Goal: Task Accomplishment & Management: Manage account settings

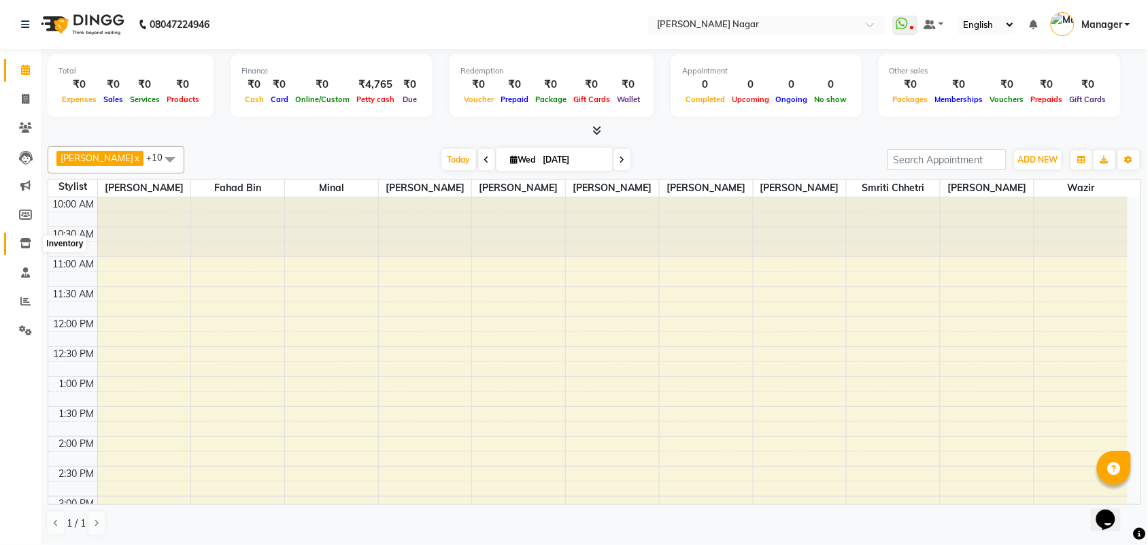
click at [22, 246] on icon at bounding box center [26, 243] width 12 height 10
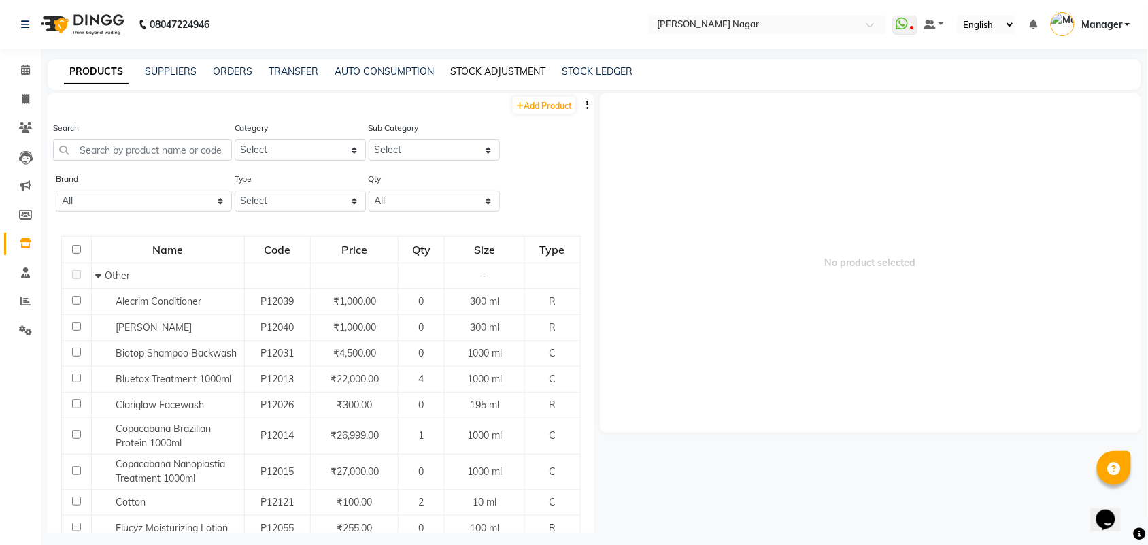
click at [458, 70] on link "STOCK ADJUSTMENT" at bounding box center [497, 71] width 95 height 12
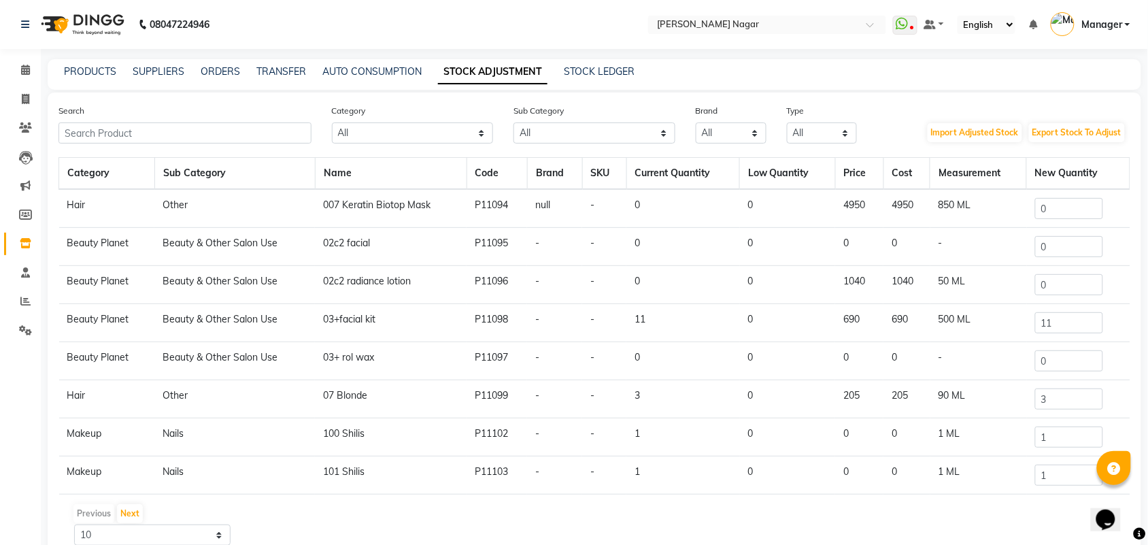
click at [458, 70] on link "STOCK ADJUSTMENT" at bounding box center [493, 72] width 110 height 24
click at [221, 129] on input "text" at bounding box center [184, 132] width 253 height 21
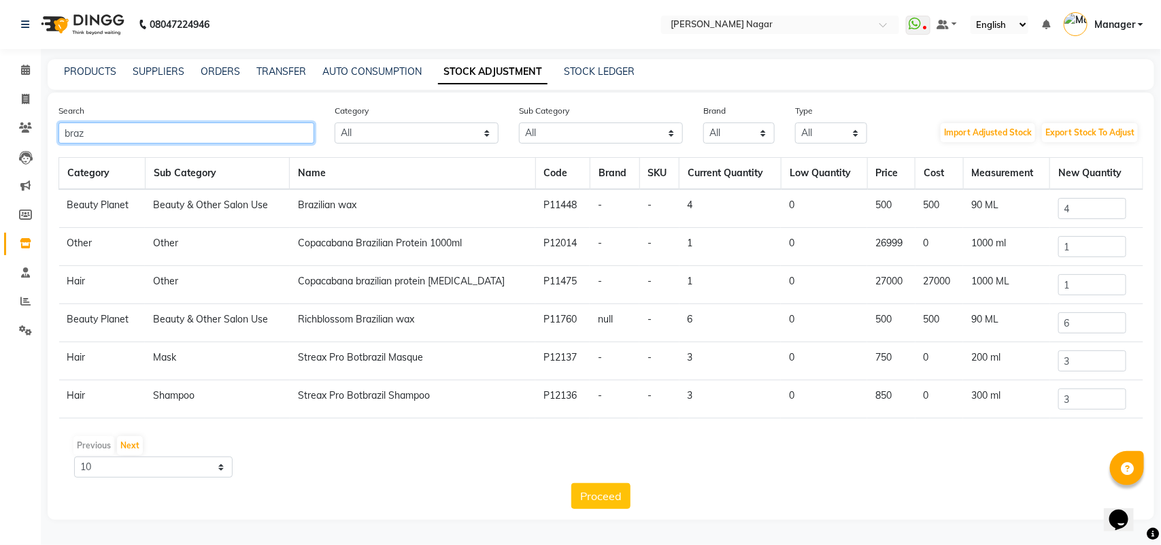
click at [182, 137] on input "braz" at bounding box center [186, 132] width 256 height 21
type input "b"
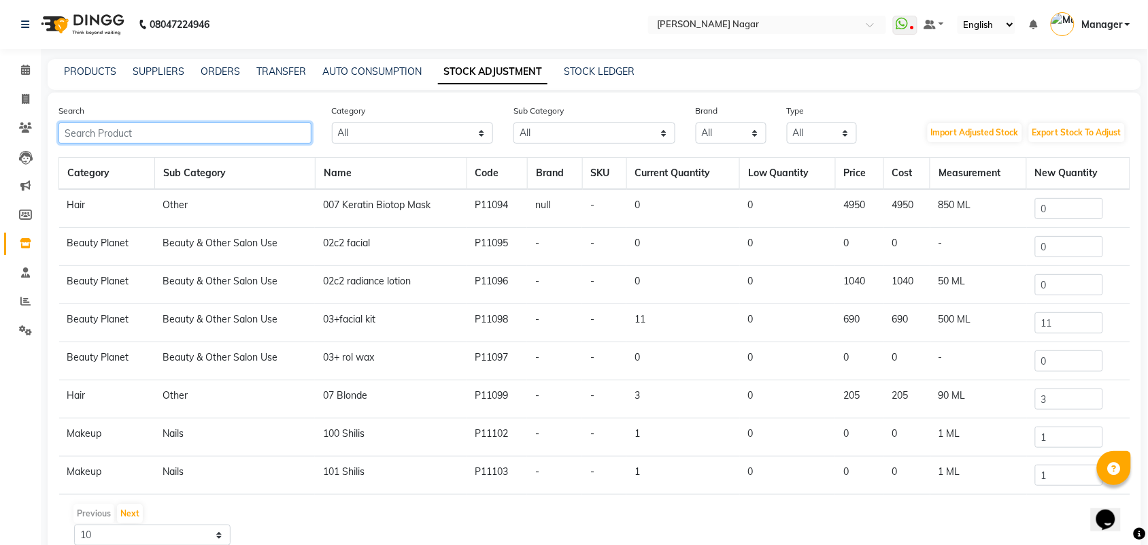
type input "e"
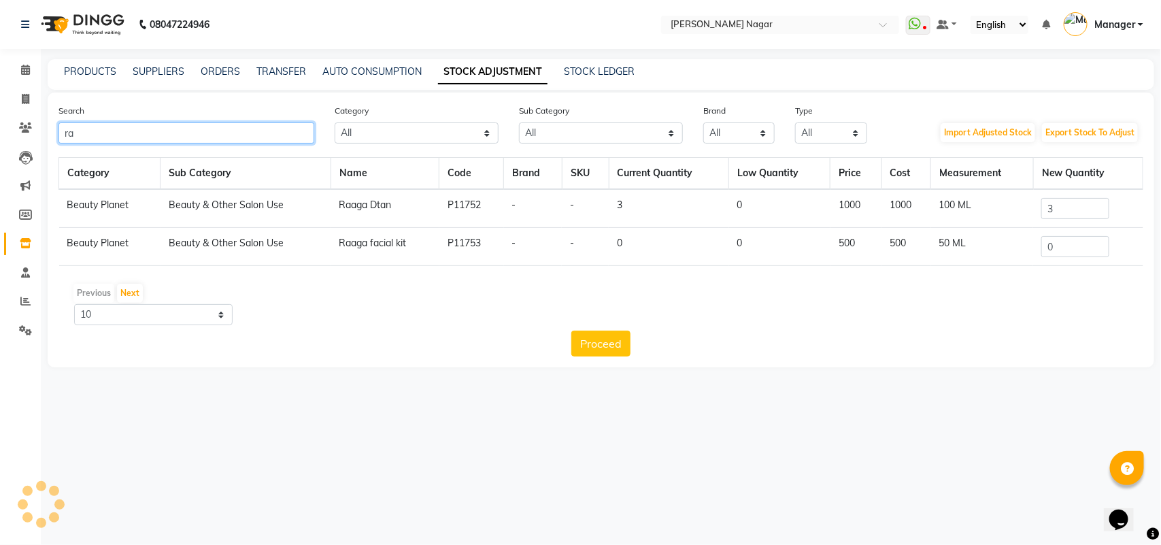
type input "r"
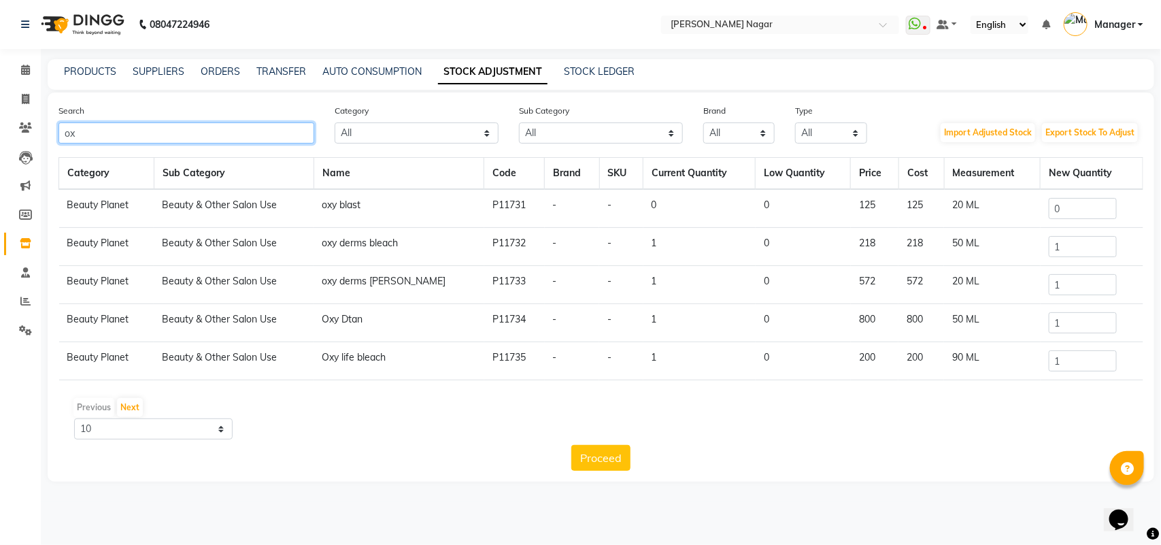
type input "o"
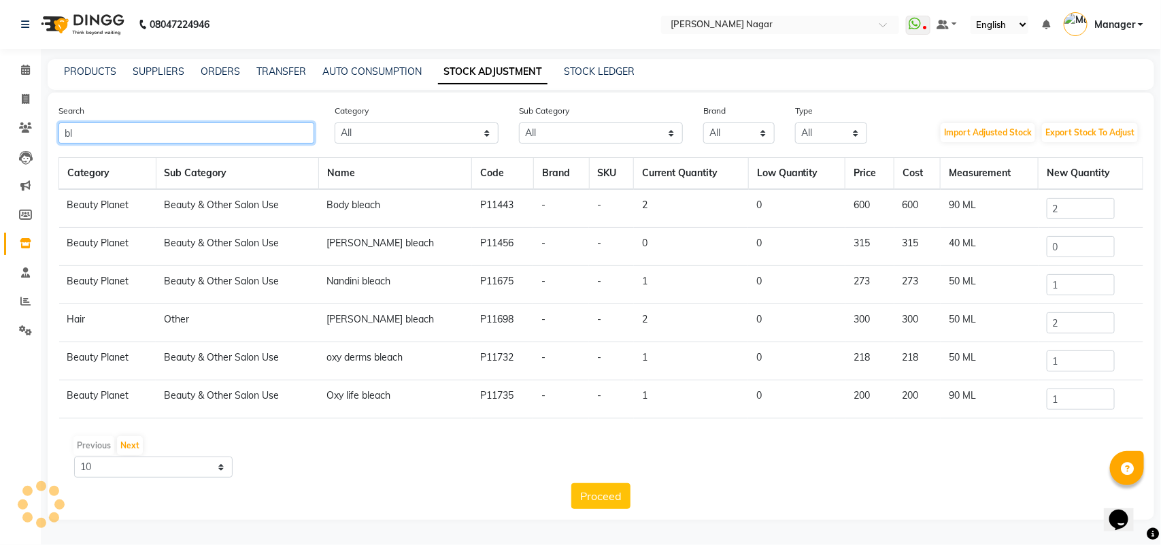
type input "b"
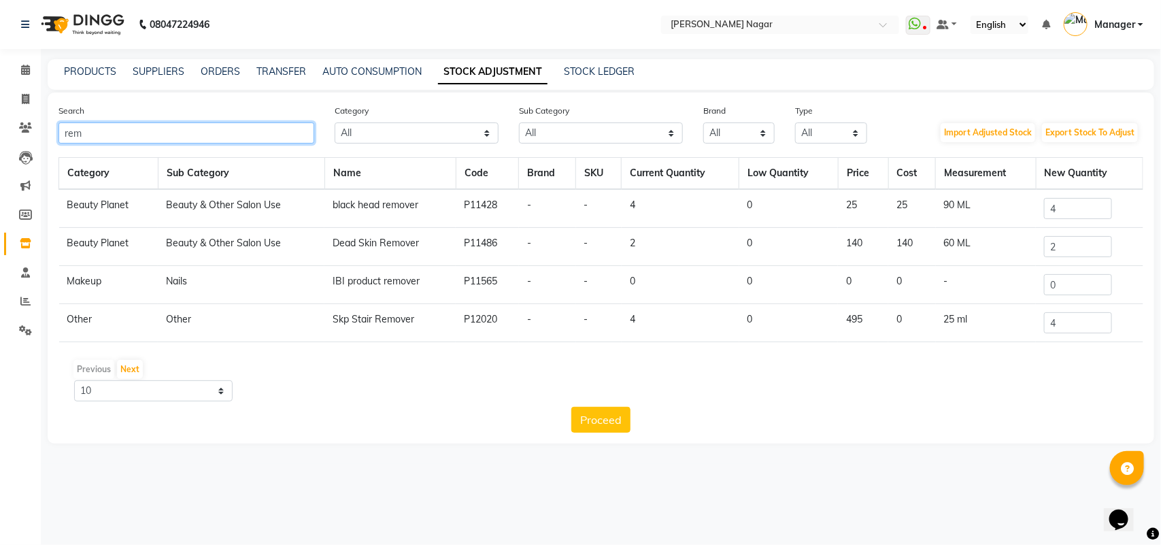
type input "rem"
click at [1092, 209] on input "4" at bounding box center [1078, 208] width 68 height 21
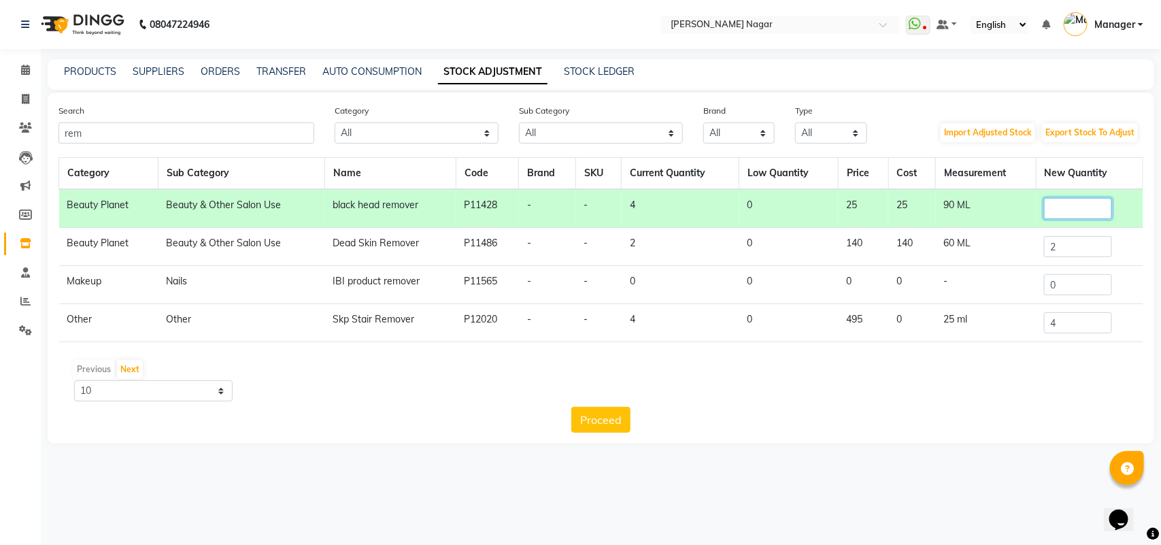
type input "5"
type input "4"
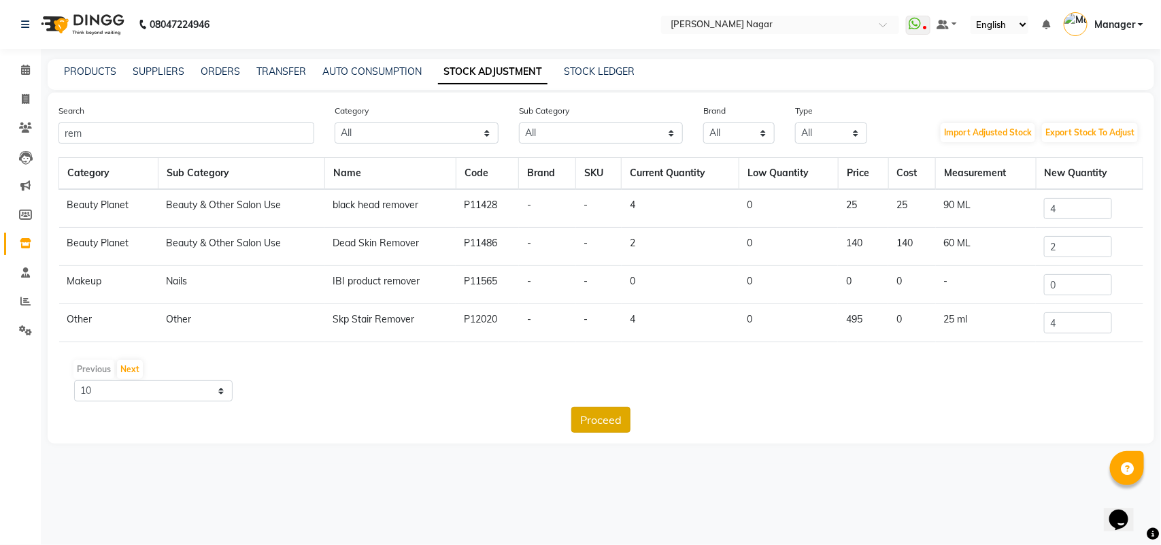
click at [606, 413] on button "Proceed" at bounding box center [600, 420] width 59 height 26
click at [568, 407] on div "Proceed" at bounding box center [600, 420] width 1085 height 26
click at [243, 134] on input "rem" at bounding box center [186, 132] width 256 height 21
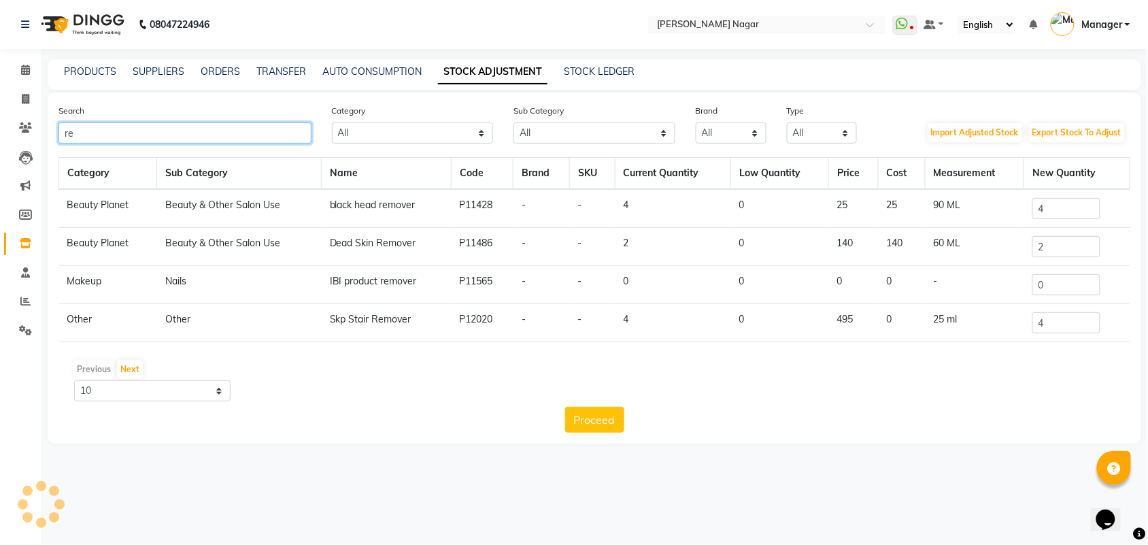
type input "r"
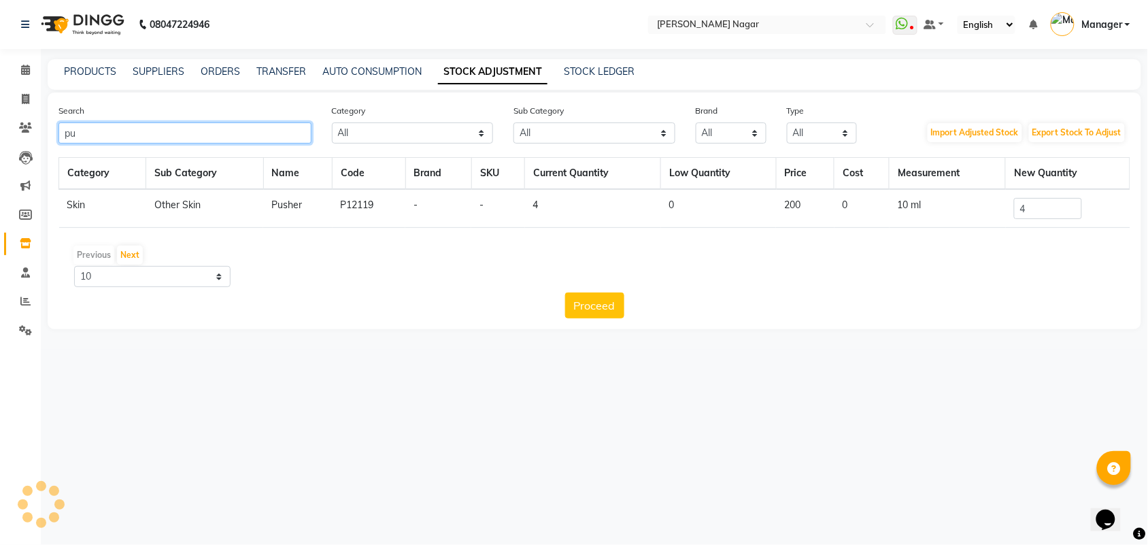
type input "p"
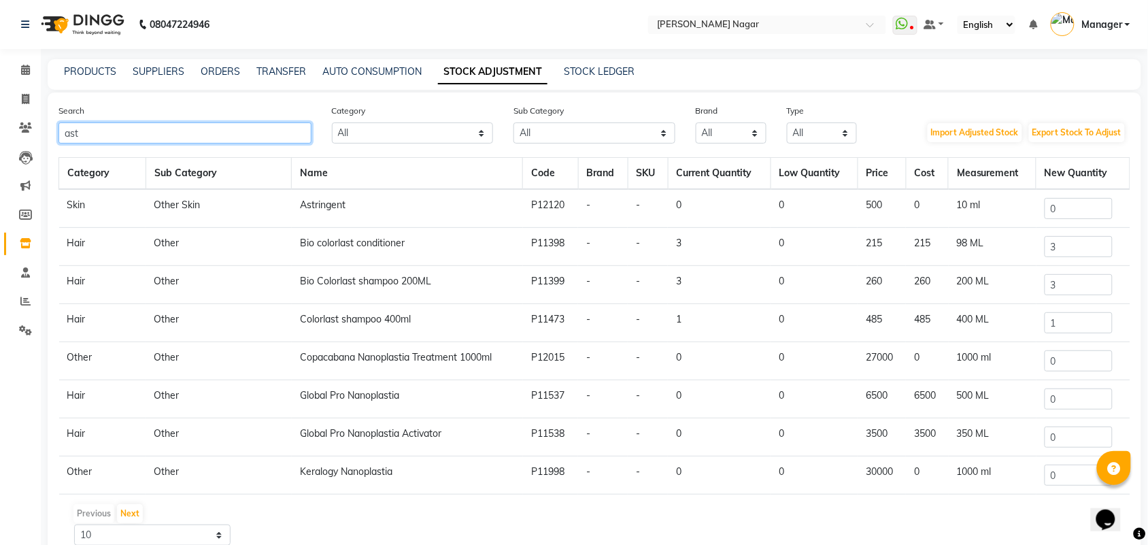
type input "ast"
click at [1081, 211] on input "0" at bounding box center [1079, 208] width 68 height 21
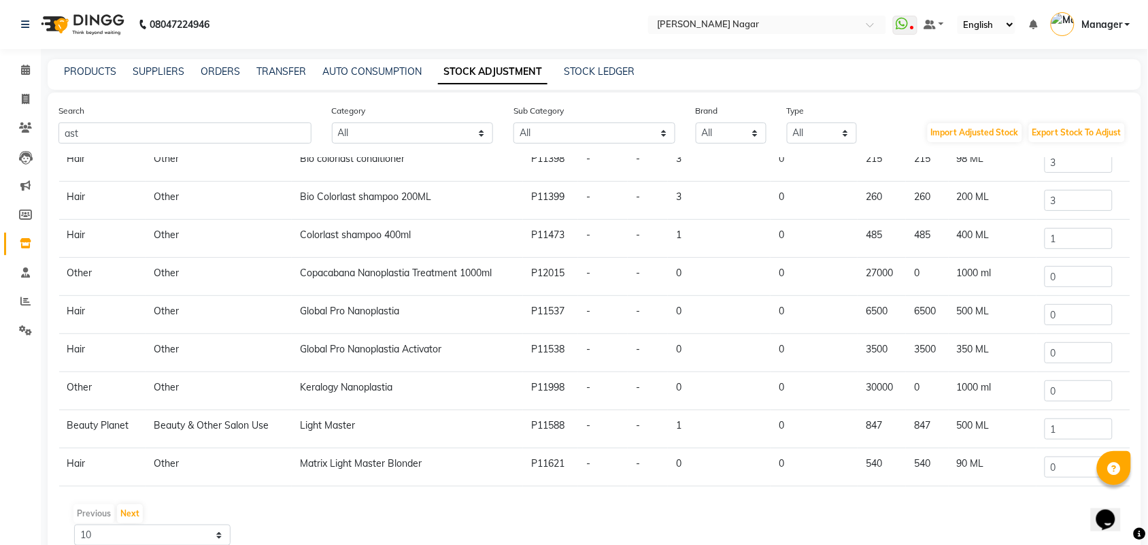
scroll to position [63, 0]
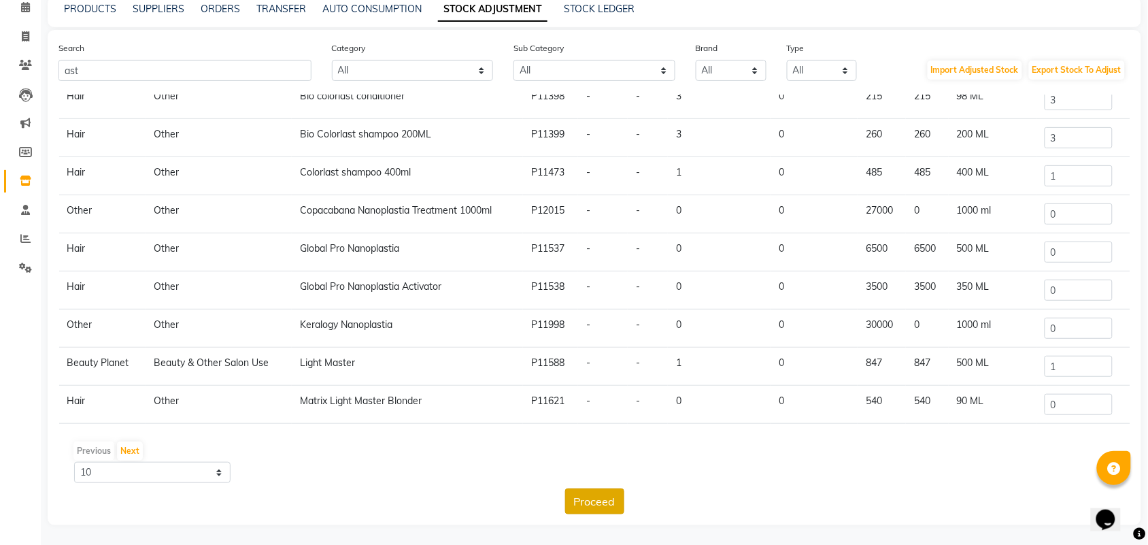
type input "1"
click at [573, 499] on button "Proceed" at bounding box center [594, 501] width 59 height 26
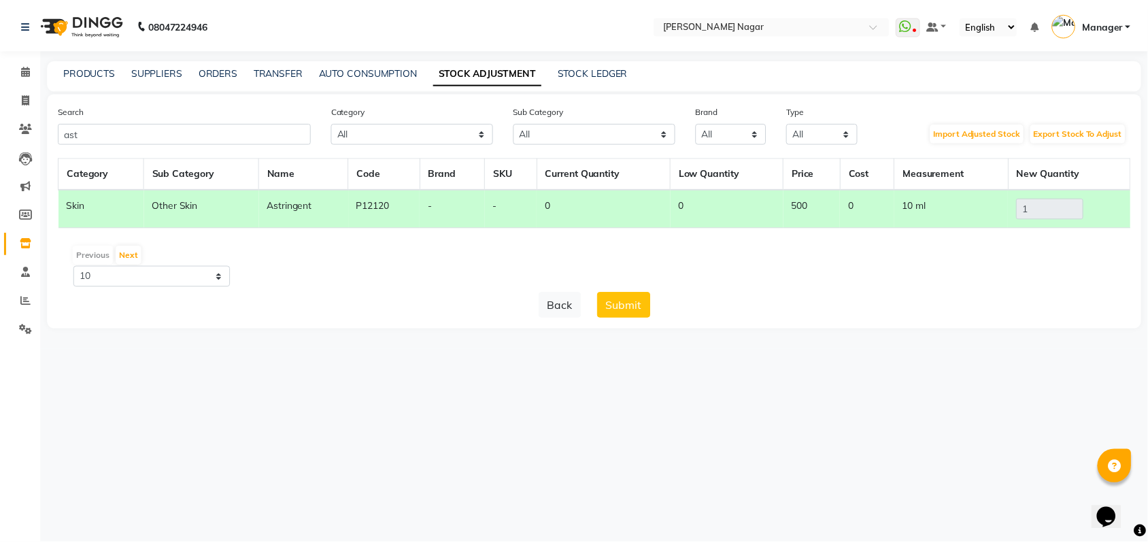
scroll to position [0, 0]
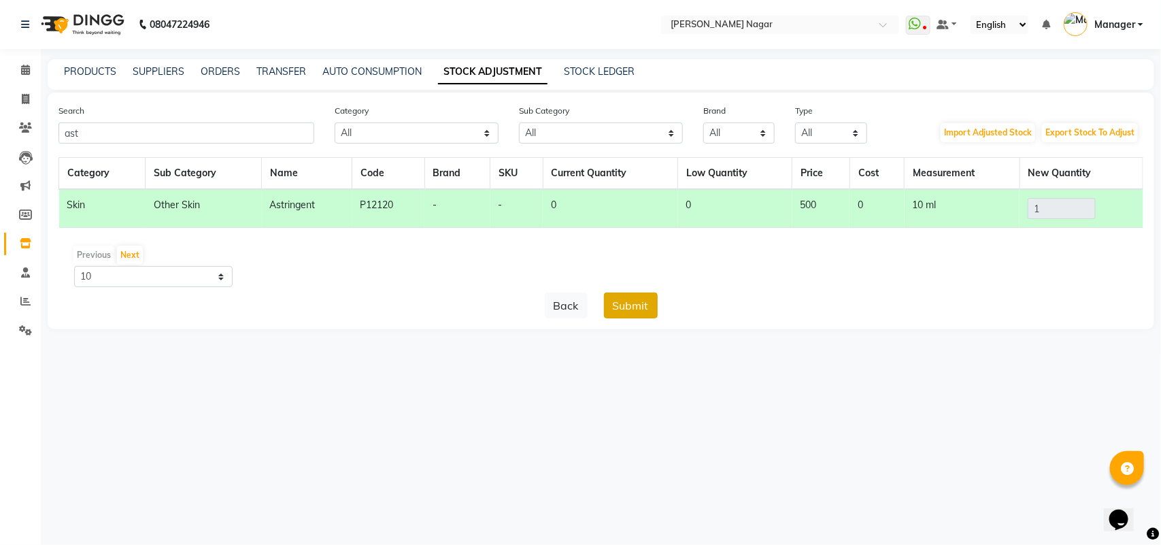
click at [650, 301] on button "Submit" at bounding box center [631, 305] width 54 height 26
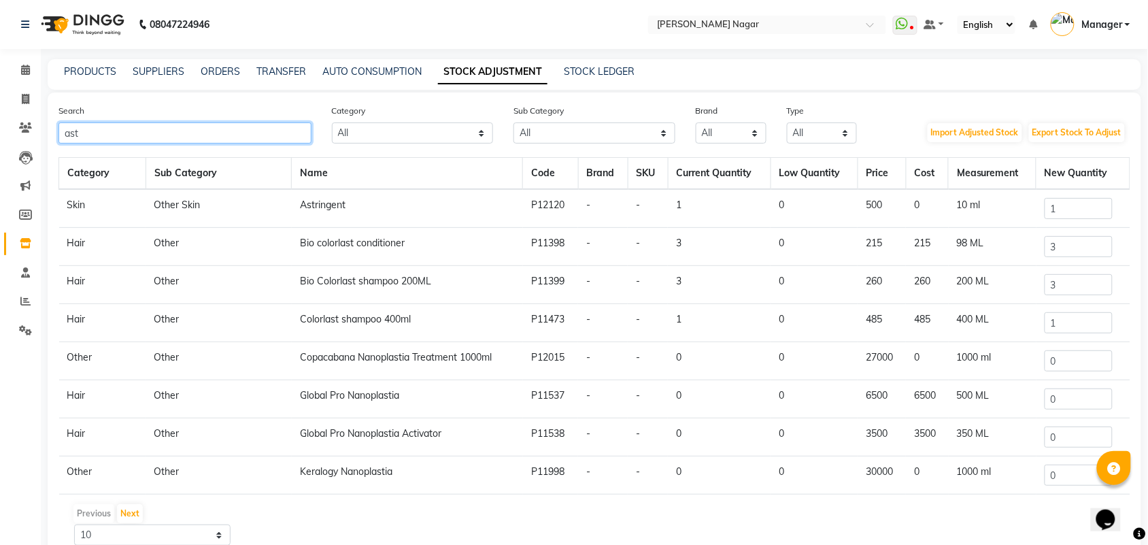
click at [289, 122] on input "ast" at bounding box center [184, 132] width 253 height 21
type input "a"
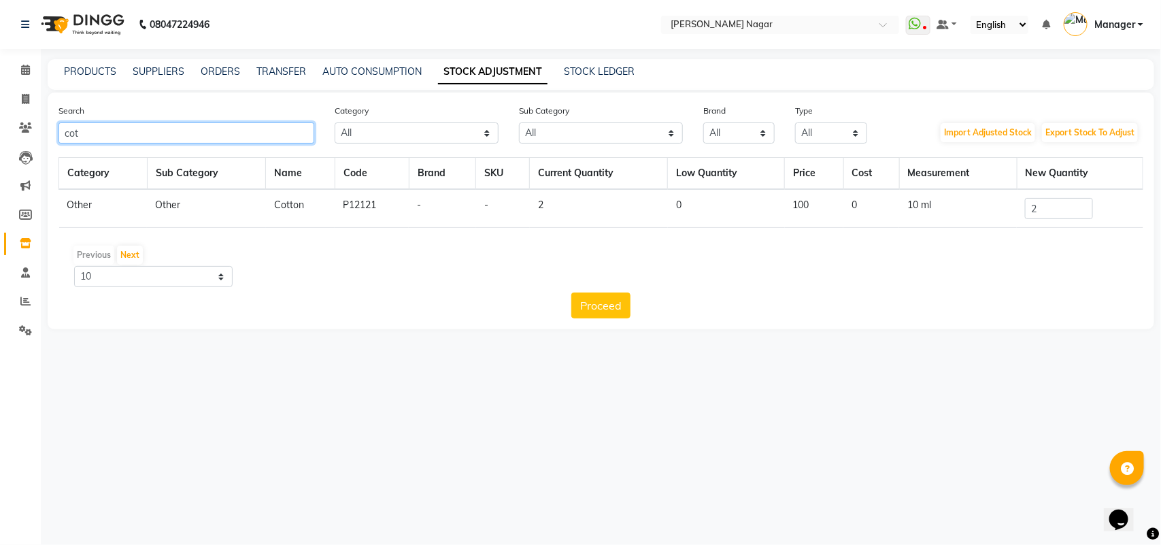
type input "cot"
click at [1058, 205] on input "2" at bounding box center [1059, 208] width 68 height 21
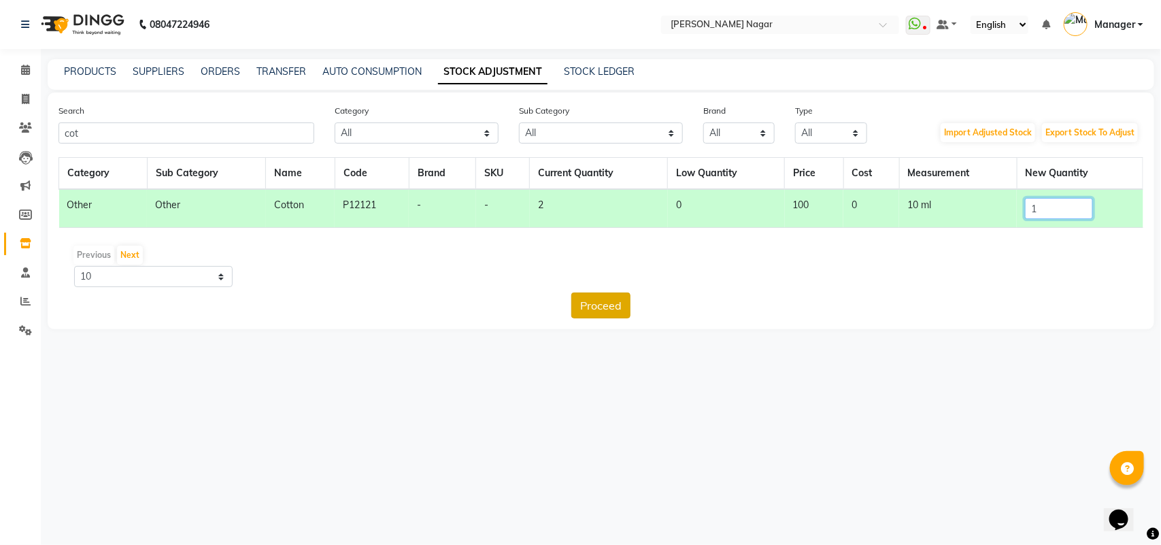
type input "1"
click at [617, 303] on button "Proceed" at bounding box center [600, 305] width 59 height 26
click at [634, 313] on button "Submit" at bounding box center [631, 305] width 54 height 26
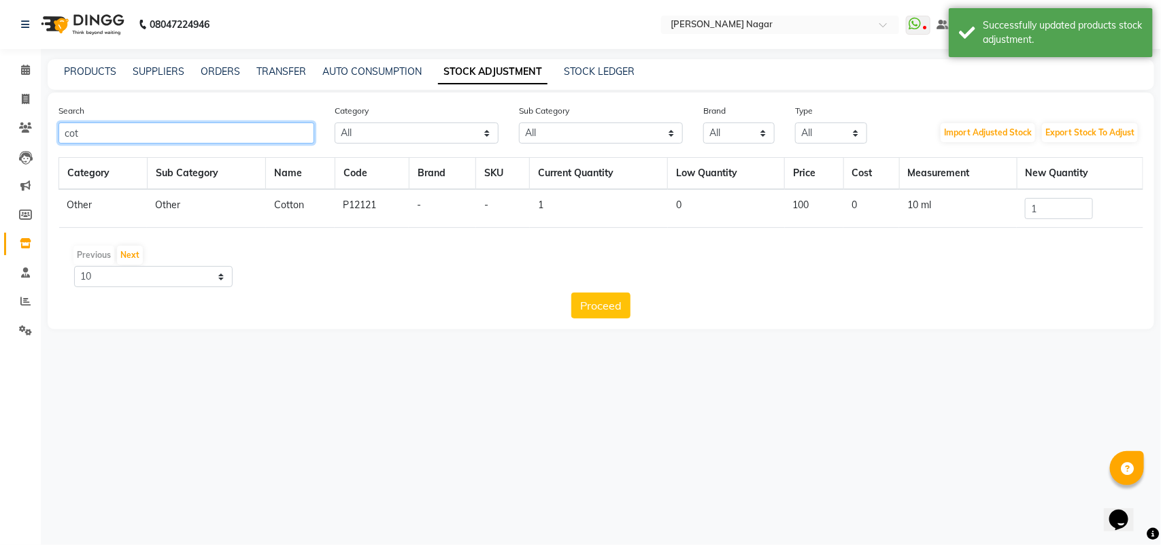
click at [198, 141] on input "cot" at bounding box center [186, 132] width 256 height 21
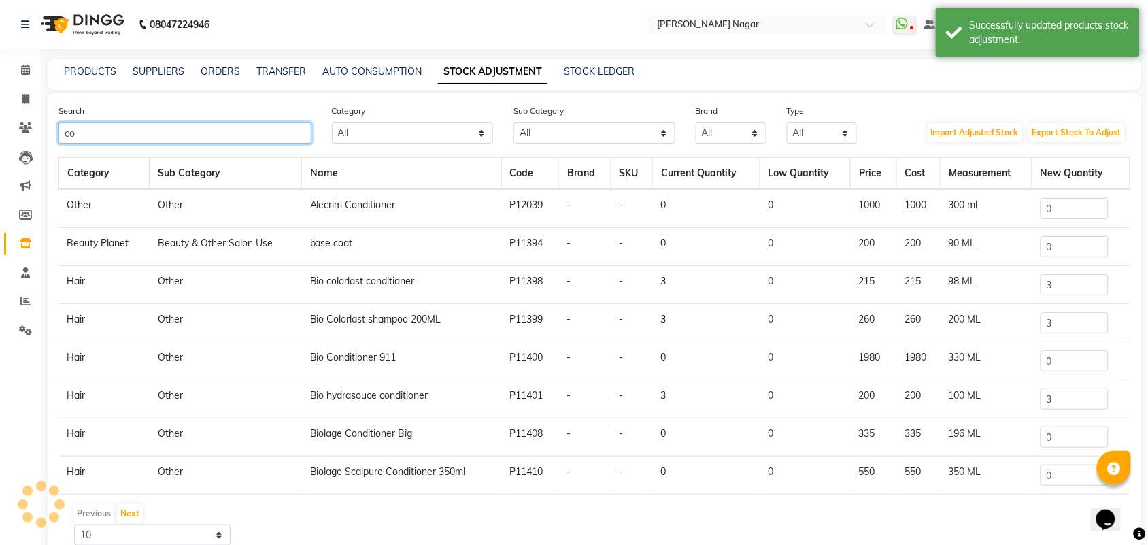
type input "c"
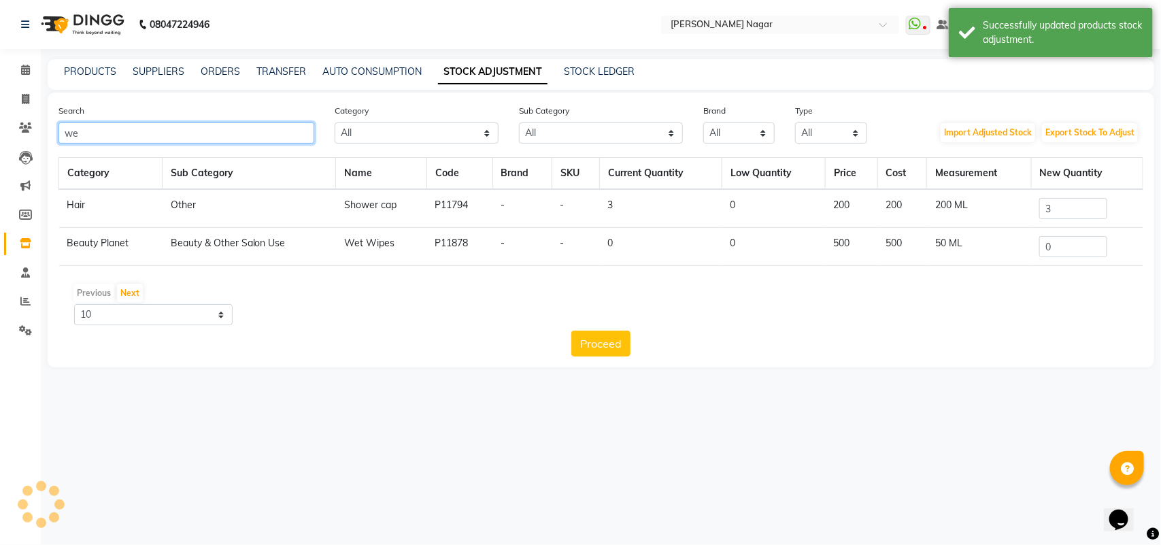
type input "w"
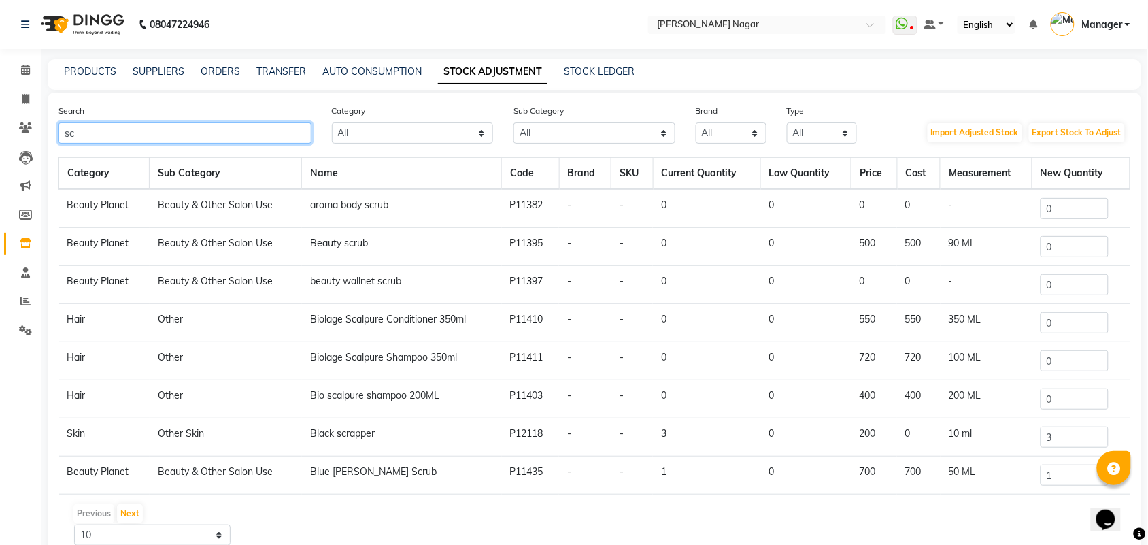
type input "s"
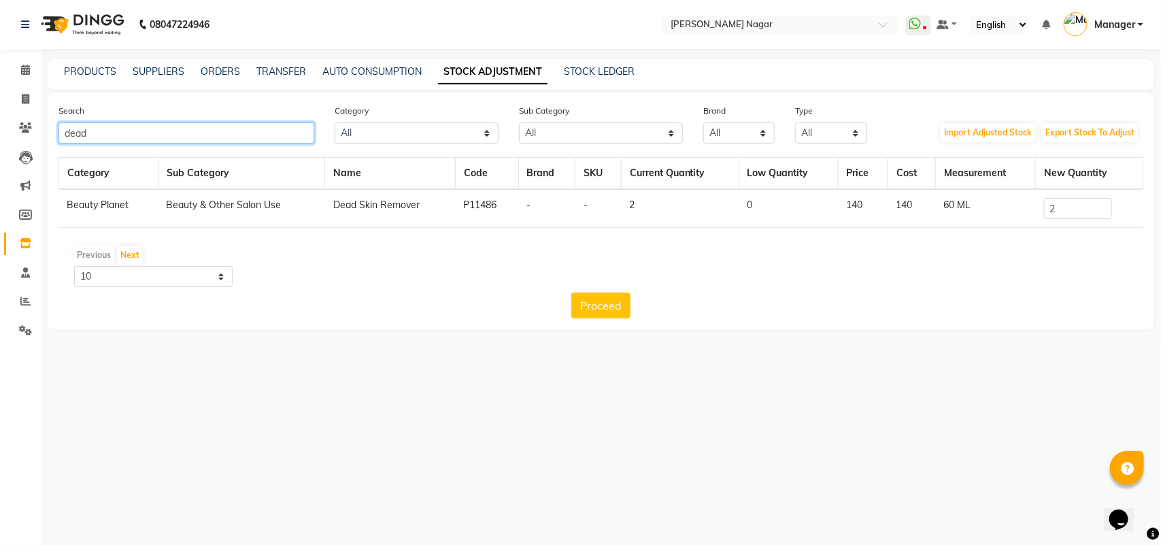
type input "dead"
click at [1068, 209] on input "2" at bounding box center [1078, 208] width 68 height 21
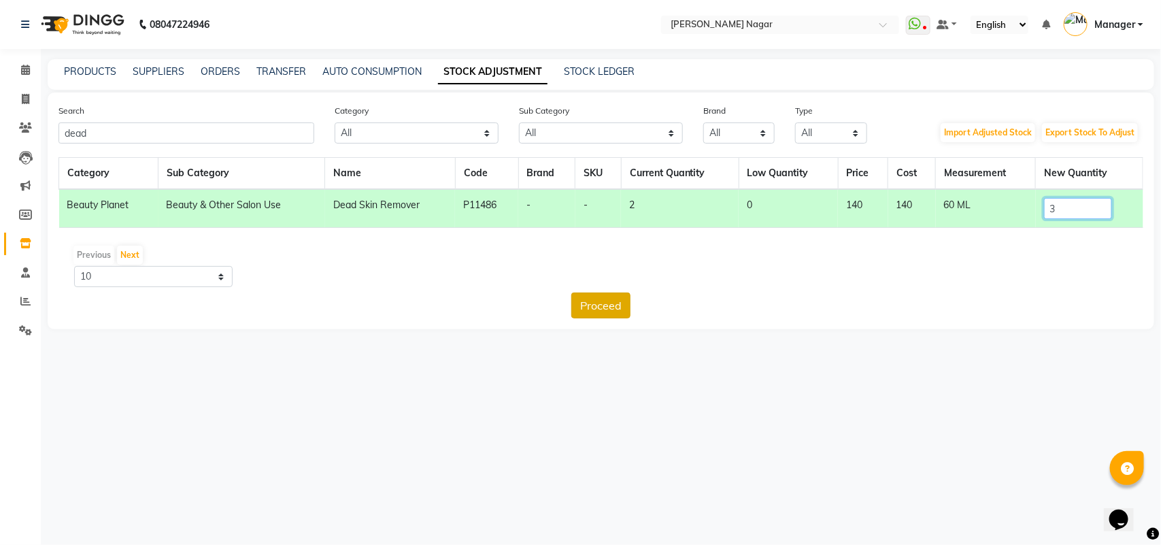
type input "3"
click at [610, 307] on button "Proceed" at bounding box center [600, 305] width 59 height 26
click at [611, 307] on button "Submit" at bounding box center [631, 305] width 54 height 26
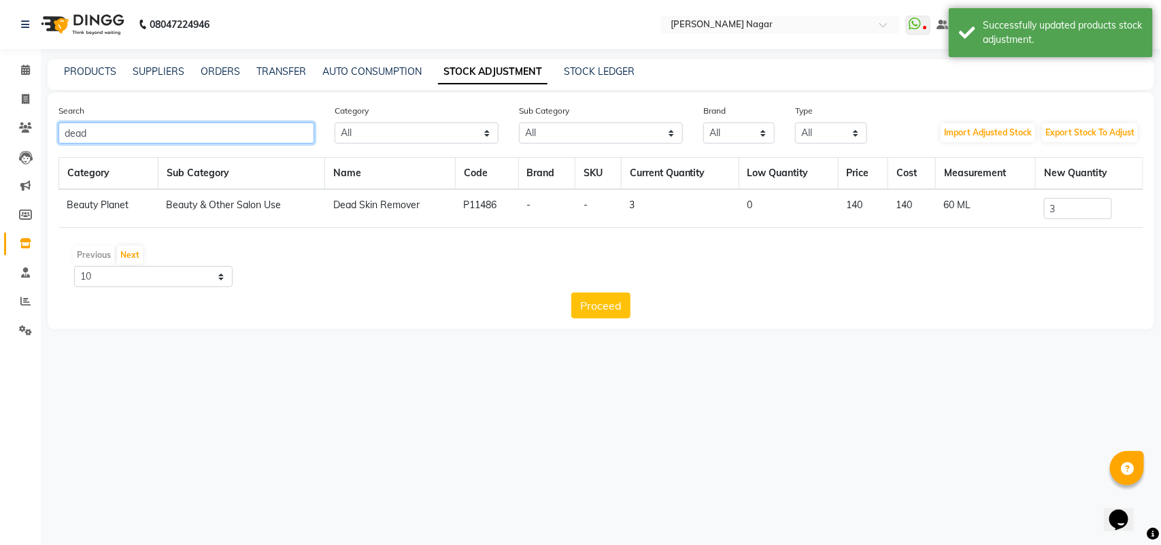
click at [107, 124] on input "dead" at bounding box center [186, 132] width 256 height 21
type input "d"
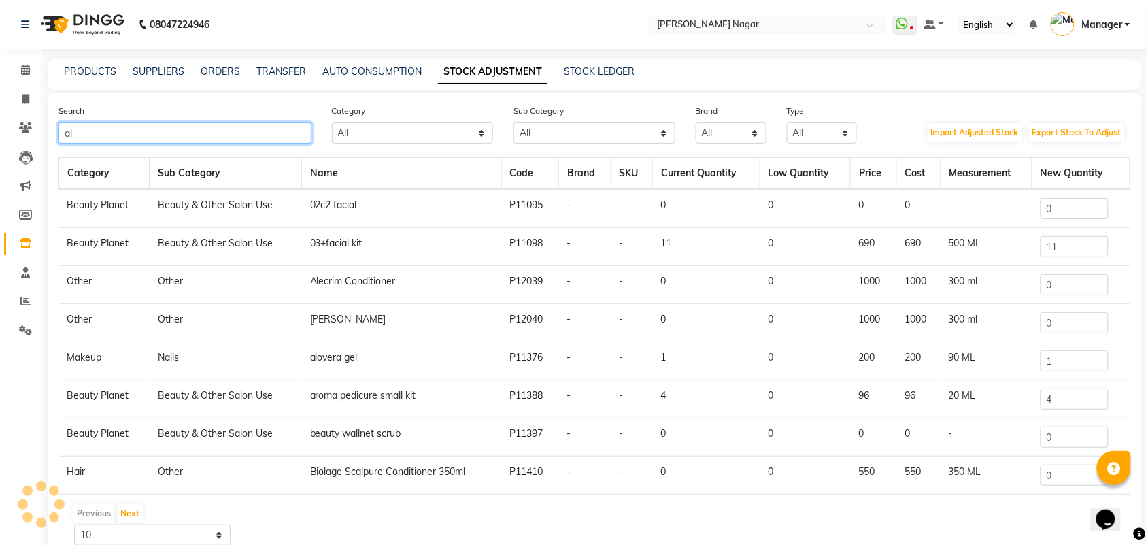
type input "a"
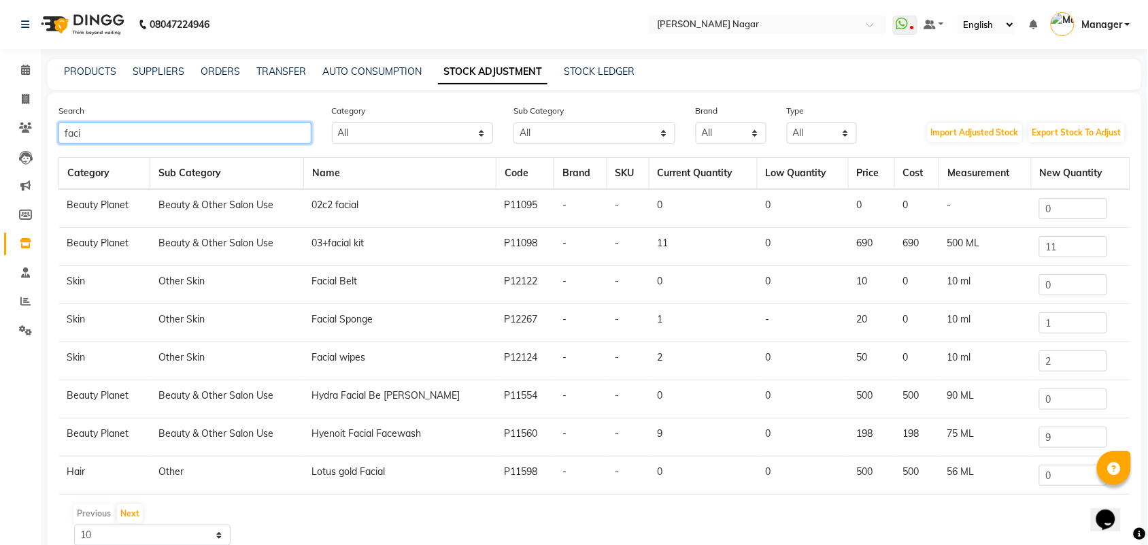
type input "faci"
click at [1078, 284] on input "0" at bounding box center [1073, 284] width 68 height 21
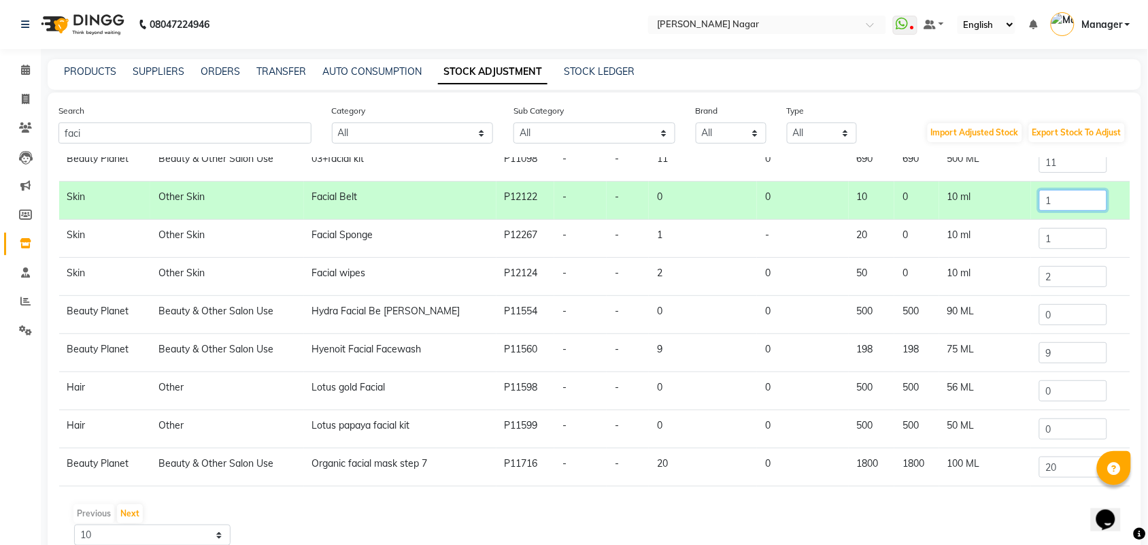
scroll to position [63, 0]
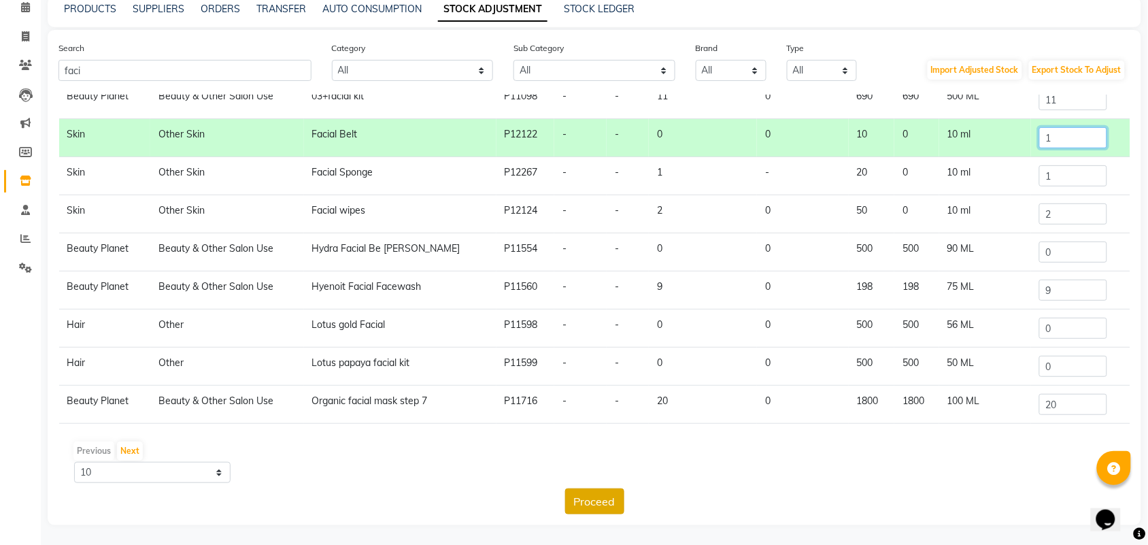
type input "1"
click at [607, 503] on button "Proceed" at bounding box center [594, 501] width 59 height 26
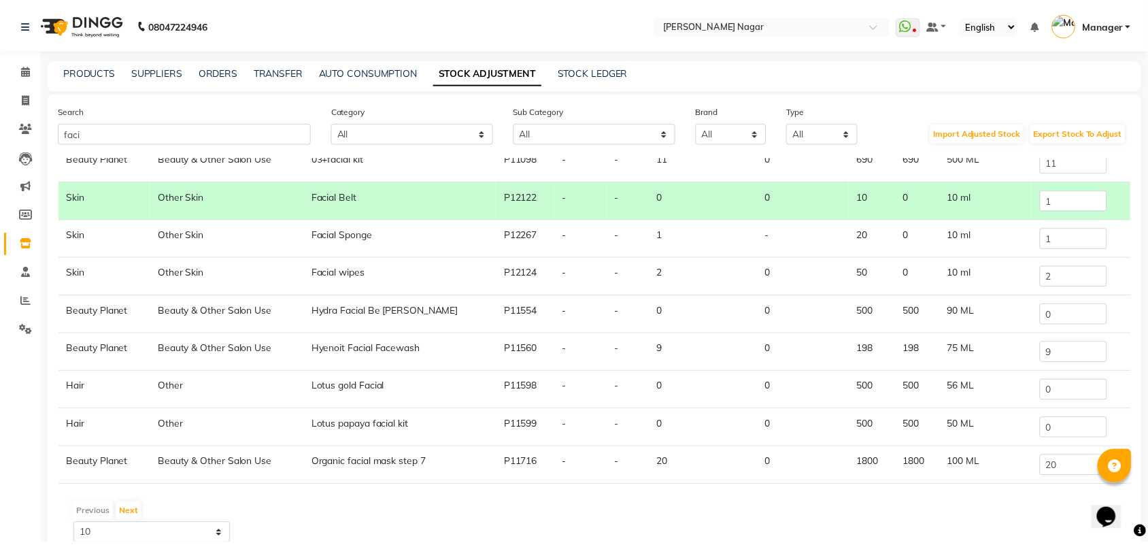
scroll to position [0, 0]
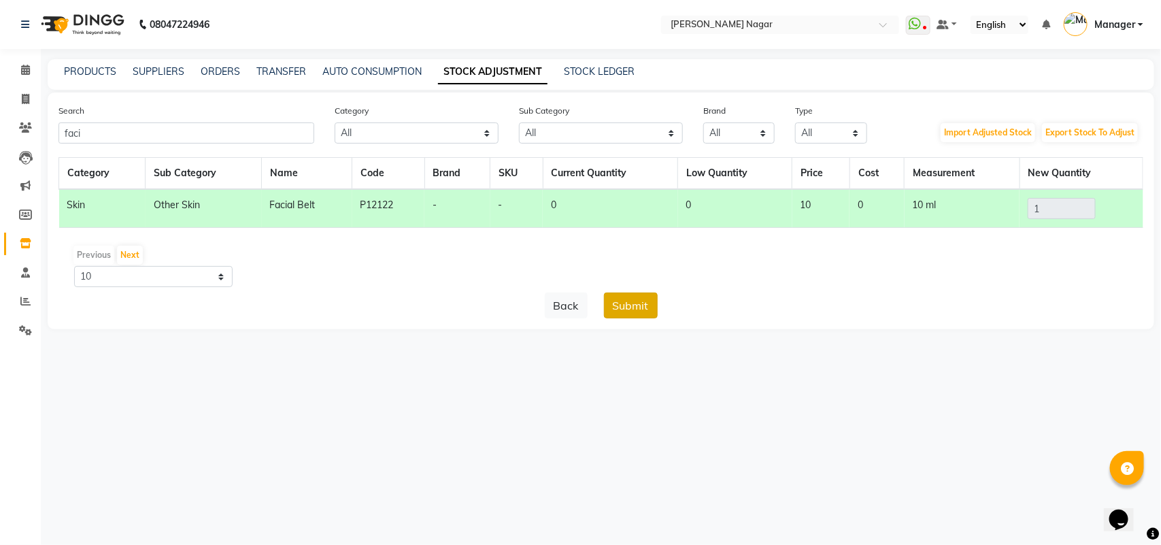
click at [648, 294] on button "Submit" at bounding box center [631, 305] width 54 height 26
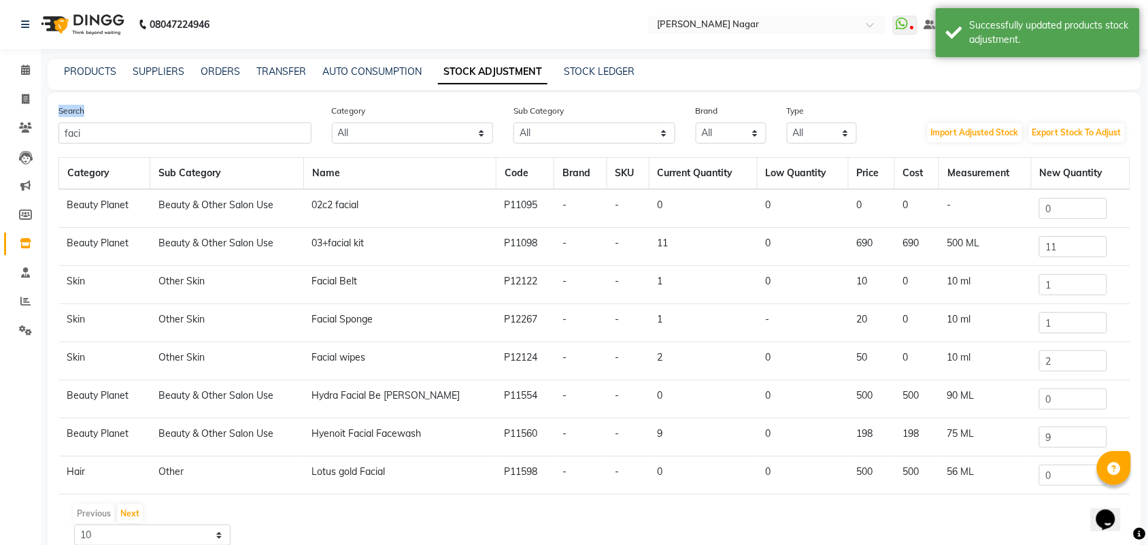
click at [293, 127] on div "Search faci" at bounding box center [184, 123] width 273 height 40
click at [293, 135] on input "faci" at bounding box center [184, 132] width 253 height 21
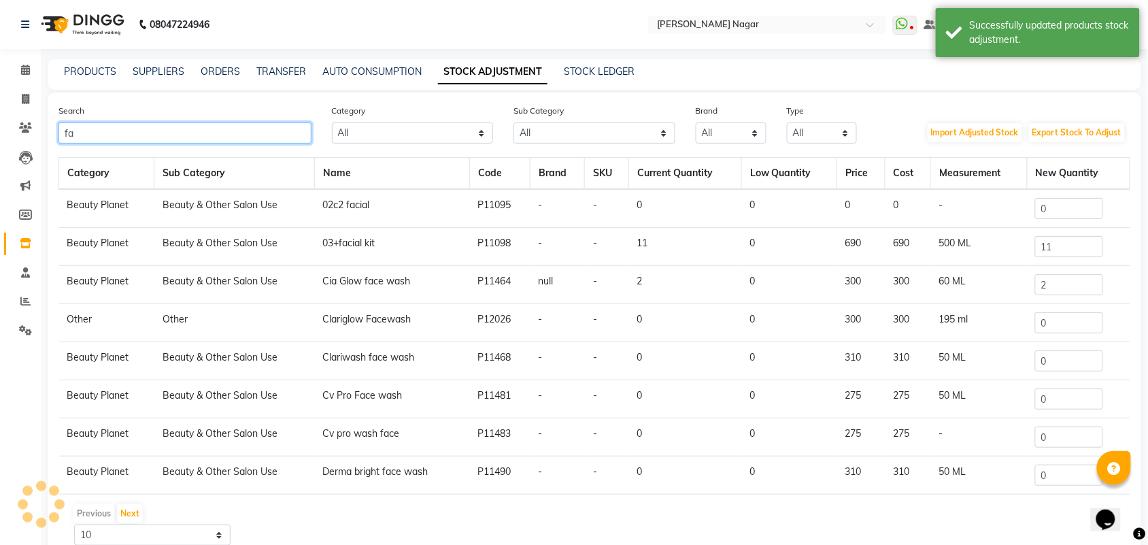
type input "f"
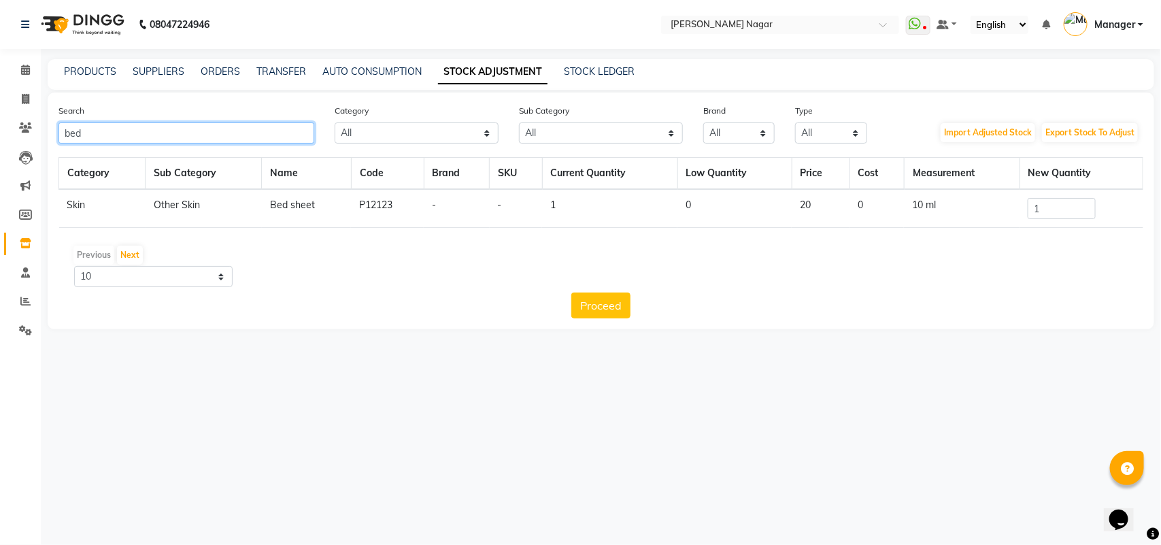
type input "bed"
drag, startPoint x: 1055, startPoint y: 192, endPoint x: 1049, endPoint y: 207, distance: 16.6
click at [1055, 192] on td "1" at bounding box center [1081, 208] width 123 height 39
click at [1048, 207] on input "1" at bounding box center [1062, 208] width 68 height 21
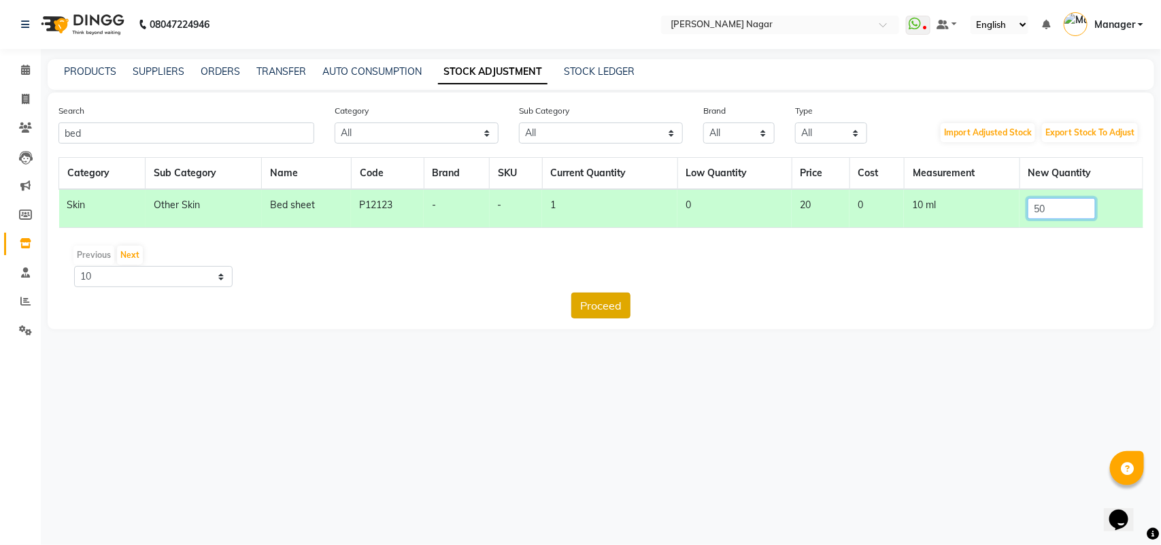
type input "50"
click at [613, 304] on button "Proceed" at bounding box center [600, 305] width 59 height 26
click at [616, 297] on button "Submit" at bounding box center [631, 305] width 54 height 26
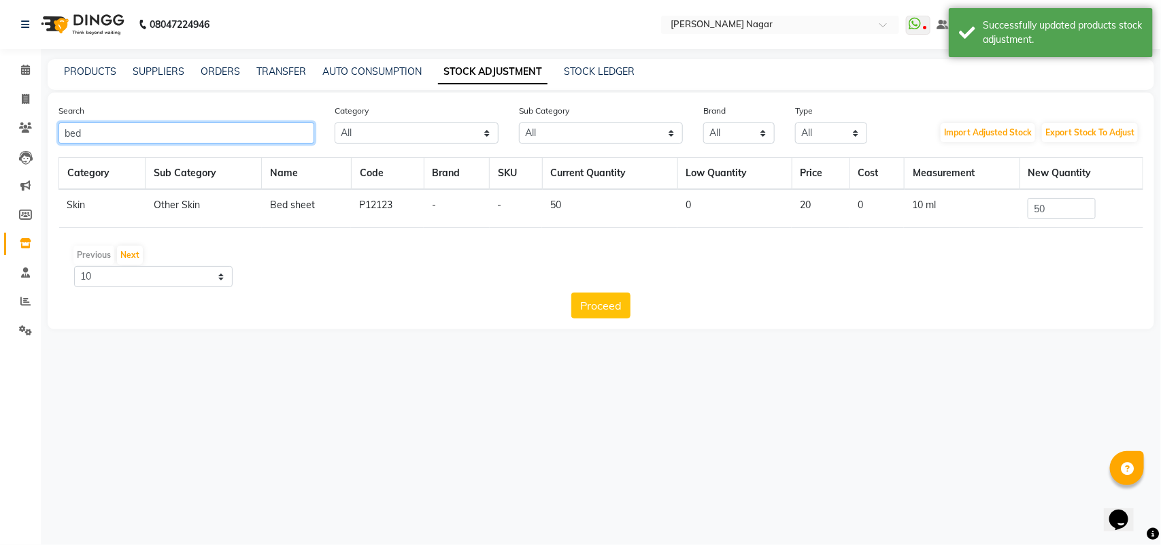
click at [209, 136] on input "bed" at bounding box center [186, 132] width 256 height 21
type input "b"
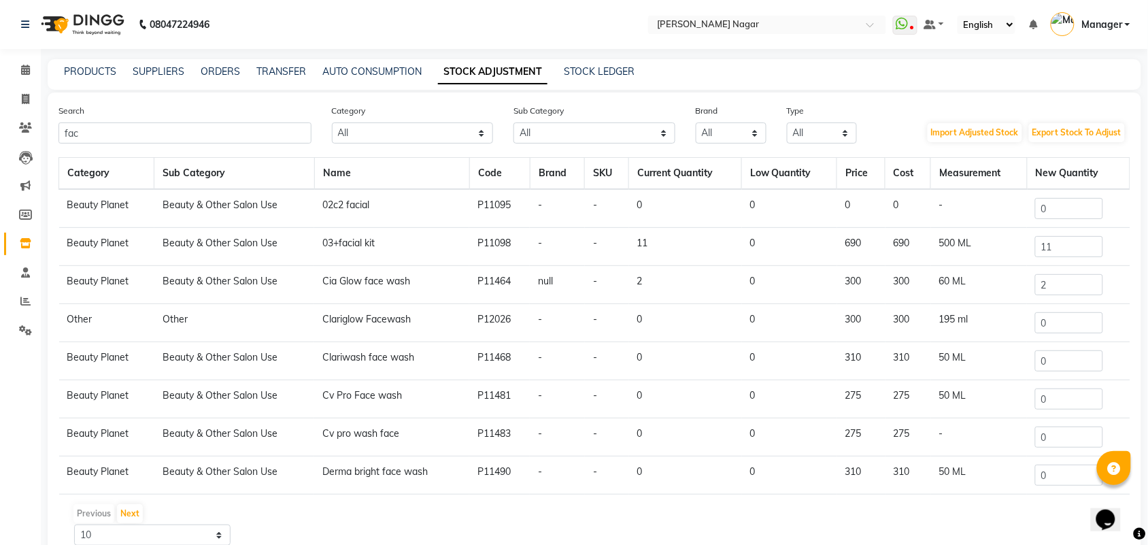
click at [243, 116] on div "Search fac" at bounding box center [184, 123] width 273 height 40
click at [208, 124] on input "fac" at bounding box center [184, 132] width 253 height 21
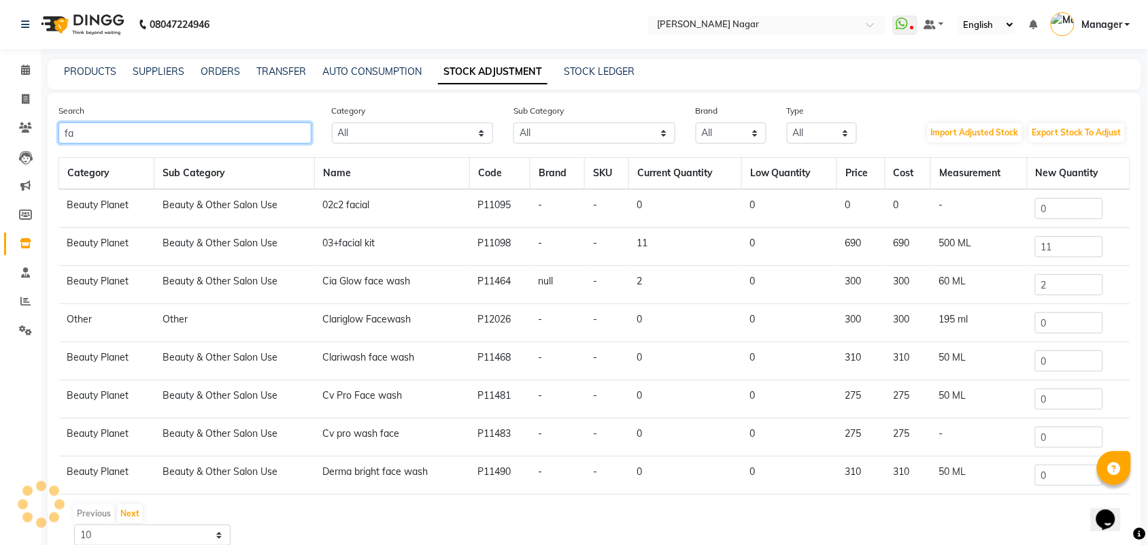
type input "f"
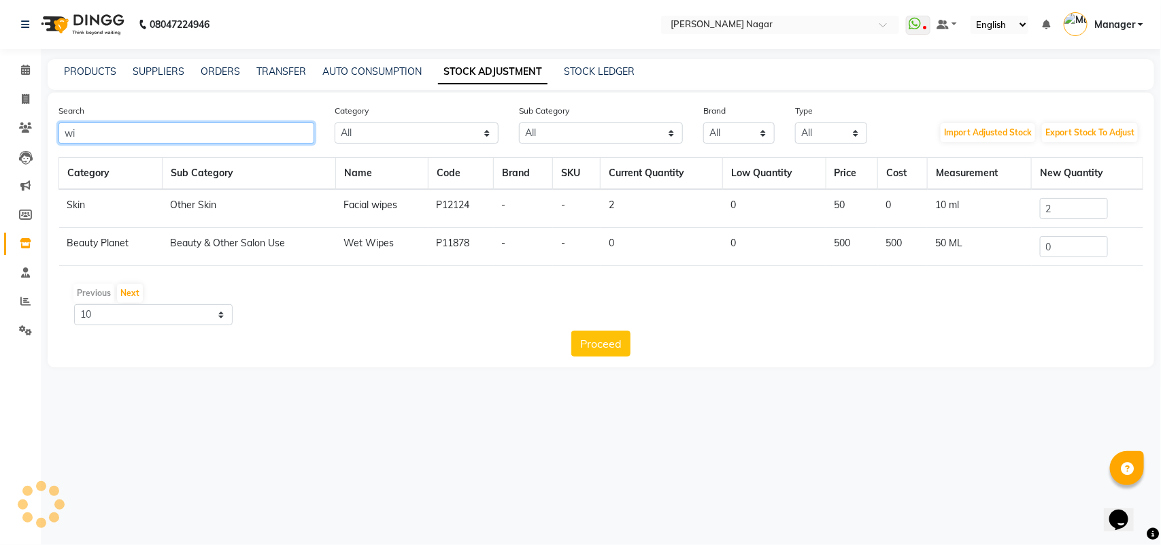
type input "w"
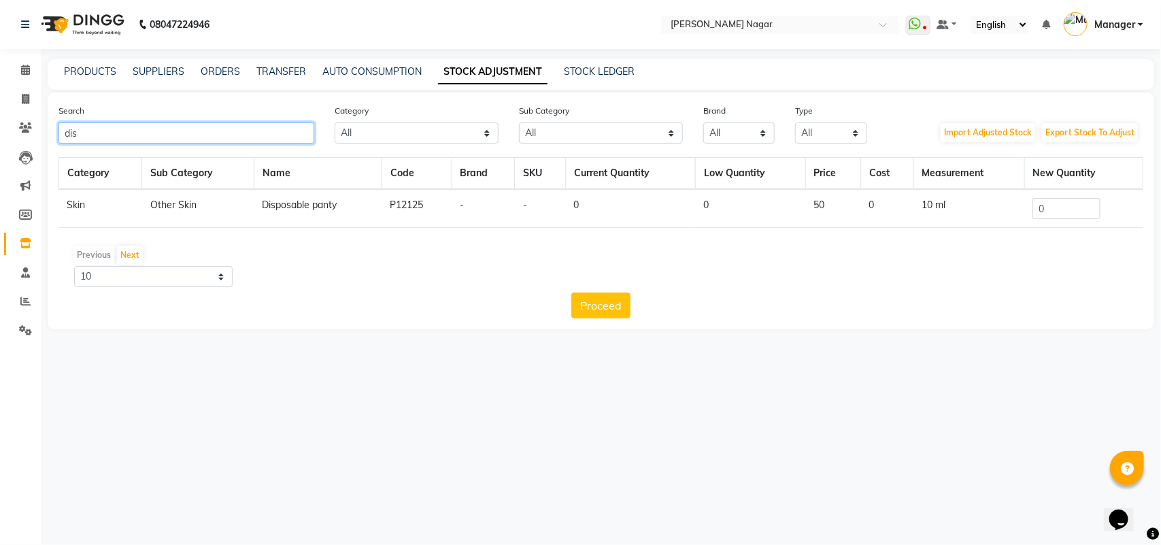
type input "dis"
click at [1090, 204] on input "0" at bounding box center [1066, 208] width 68 height 21
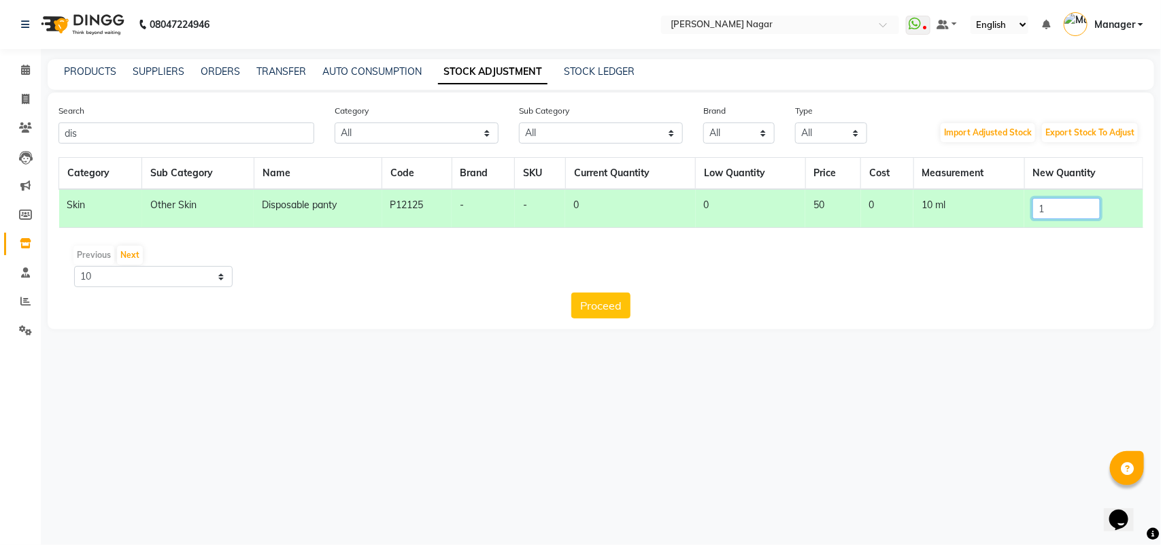
type input "1"
click at [569, 304] on div "Proceed" at bounding box center [600, 305] width 1085 height 26
click at [583, 304] on button "Proceed" at bounding box center [600, 305] width 59 height 26
click at [620, 311] on button "Submit" at bounding box center [631, 305] width 54 height 26
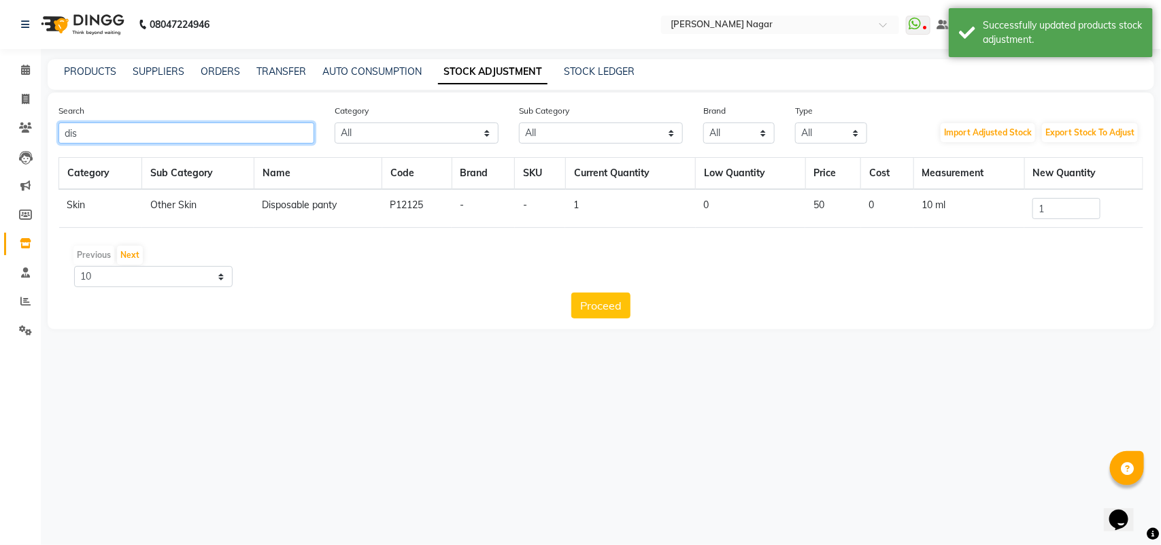
click at [297, 141] on input "dis" at bounding box center [186, 132] width 256 height 21
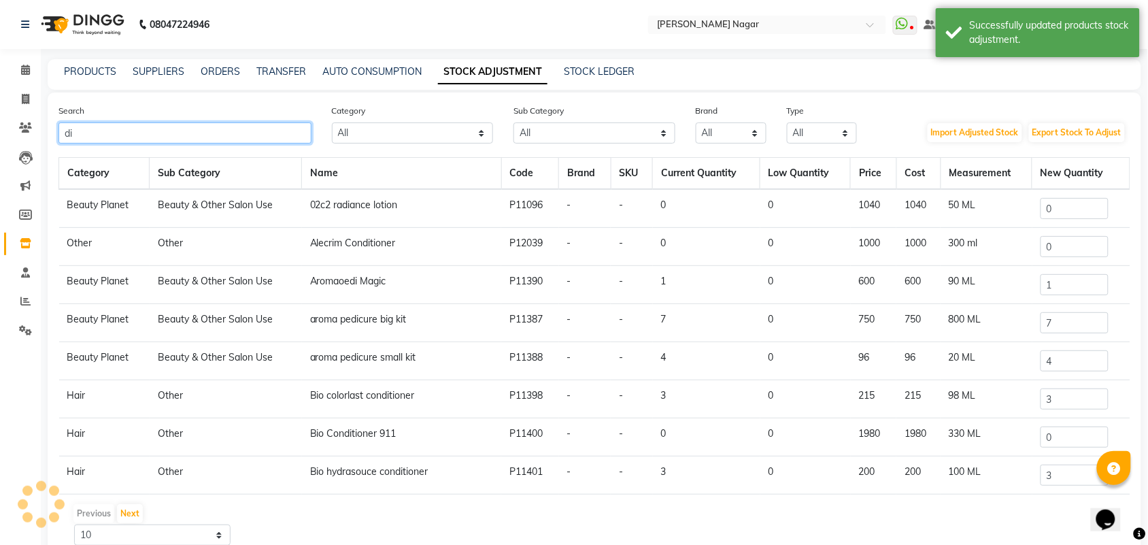
type input "d"
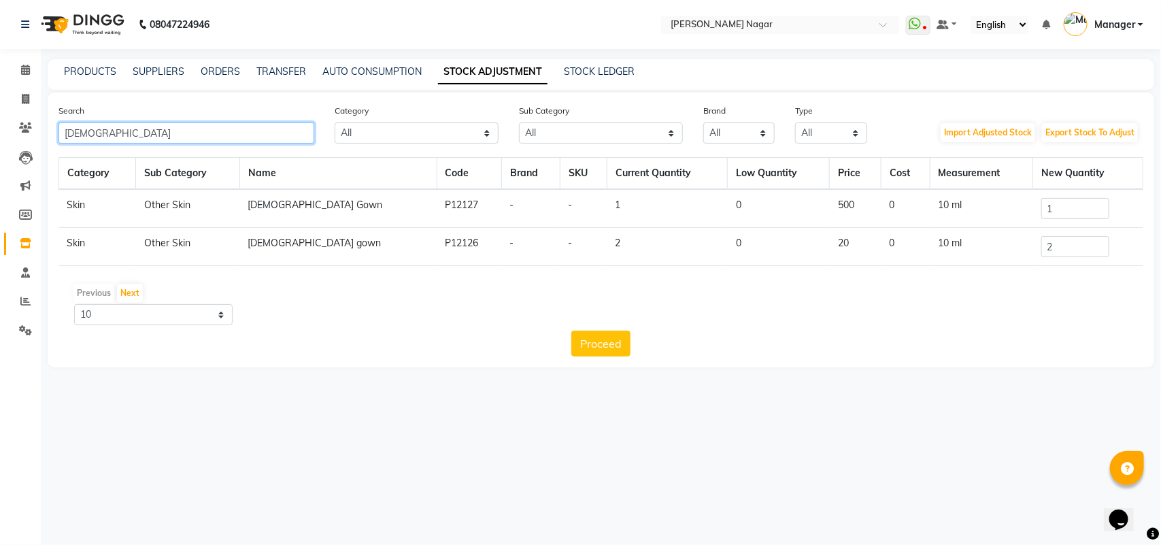
type input "[DEMOGRAPHIC_DATA]"
click at [1072, 250] on input "2" at bounding box center [1075, 246] width 68 height 21
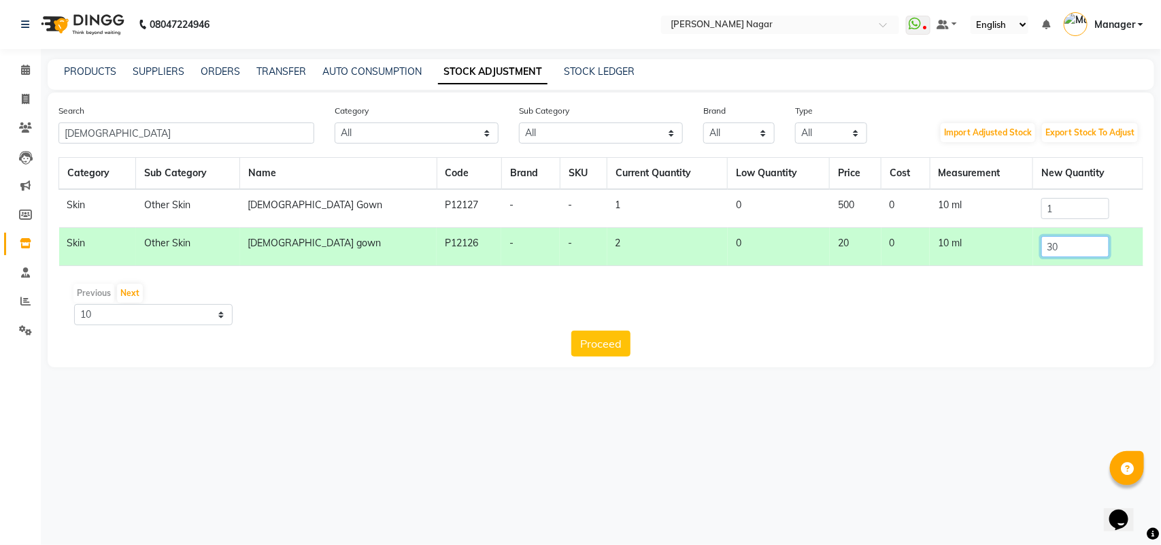
type input "30"
click at [1077, 206] on input "1" at bounding box center [1075, 208] width 68 height 21
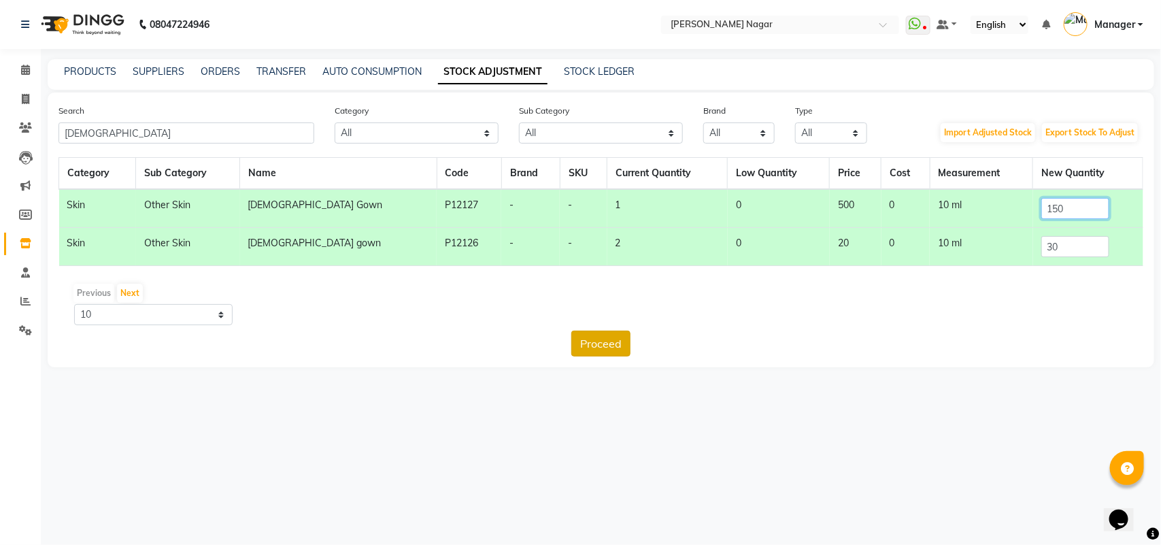
type input "150"
click at [618, 346] on button "Proceed" at bounding box center [600, 344] width 59 height 26
click at [628, 347] on button "Submit" at bounding box center [631, 344] width 54 height 26
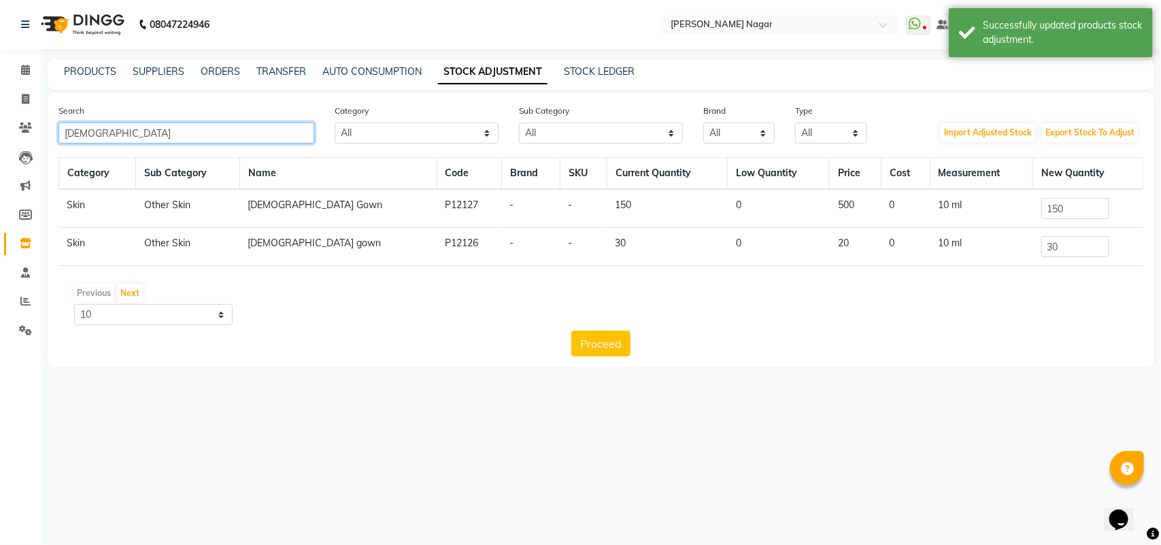
click at [313, 136] on input "[DEMOGRAPHIC_DATA]" at bounding box center [186, 132] width 256 height 21
type input "m"
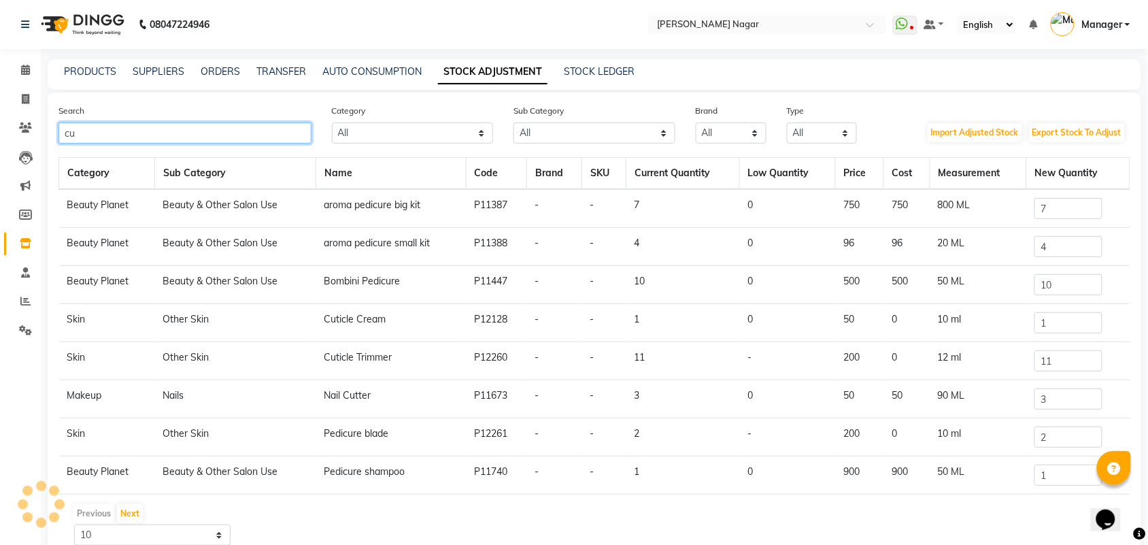
type input "c"
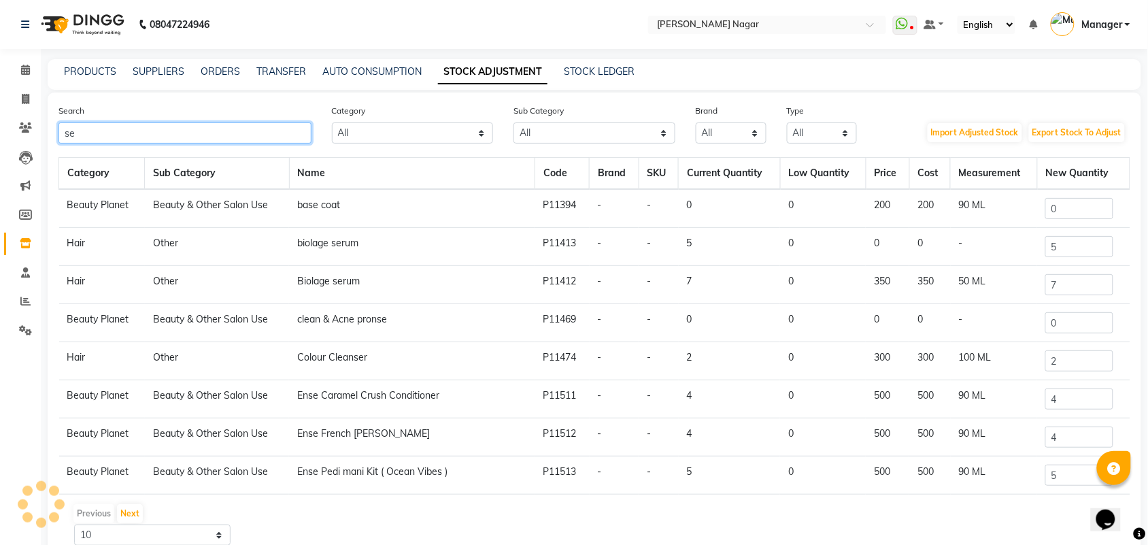
type input "s"
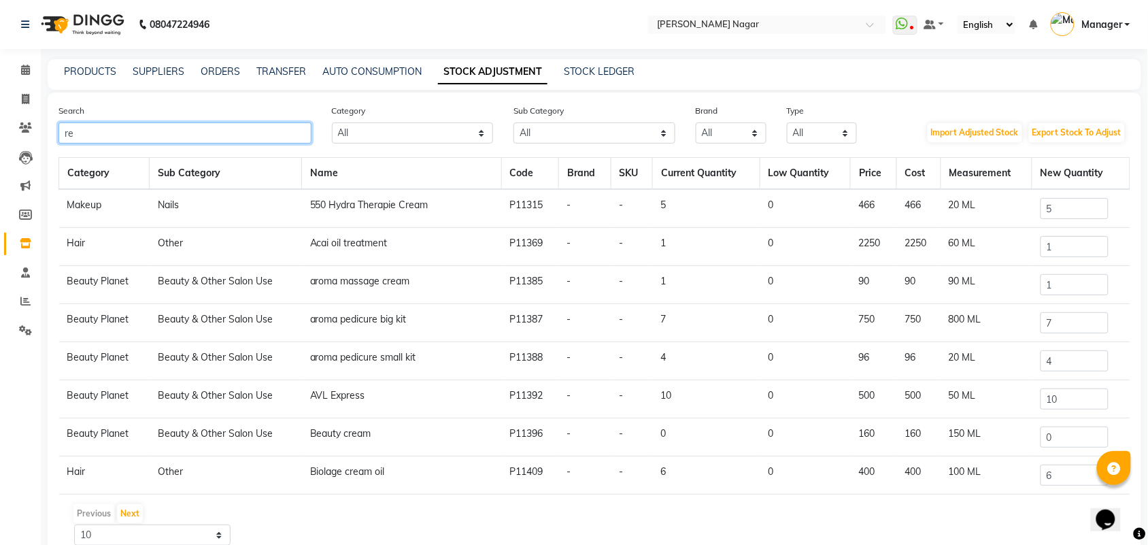
type input "r"
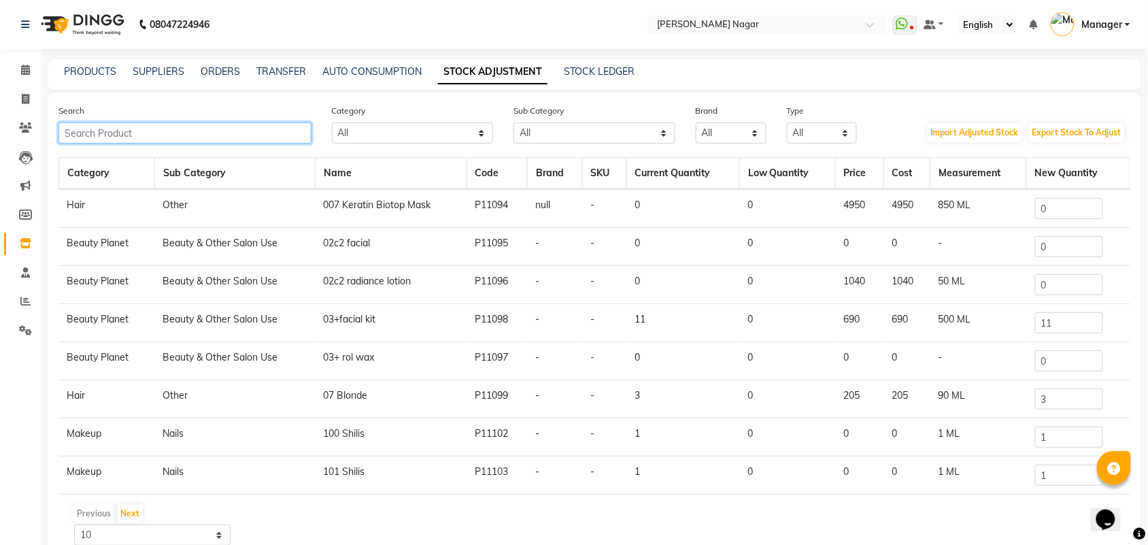
type input "e"
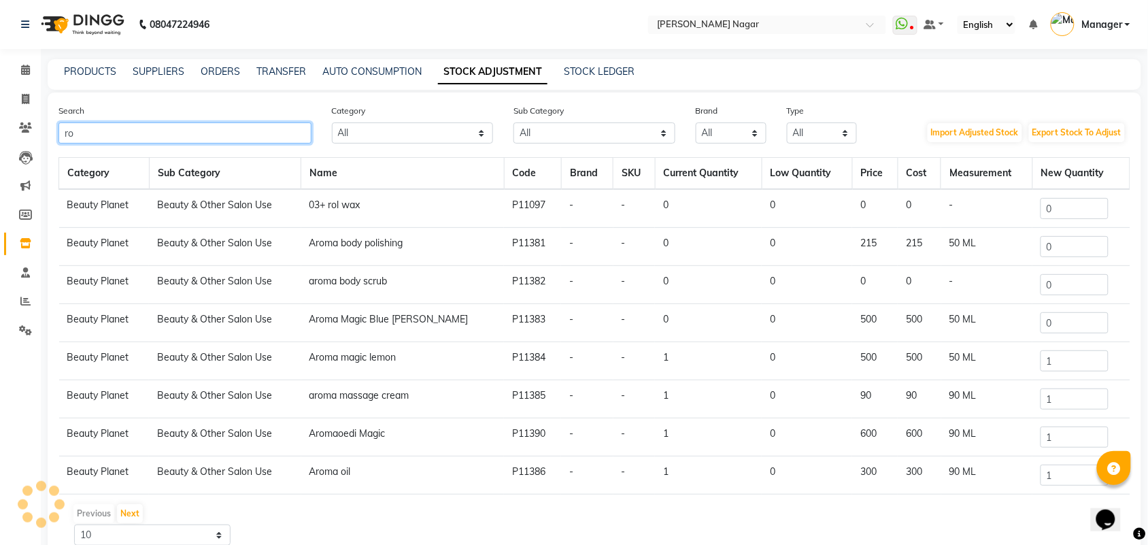
type input "r"
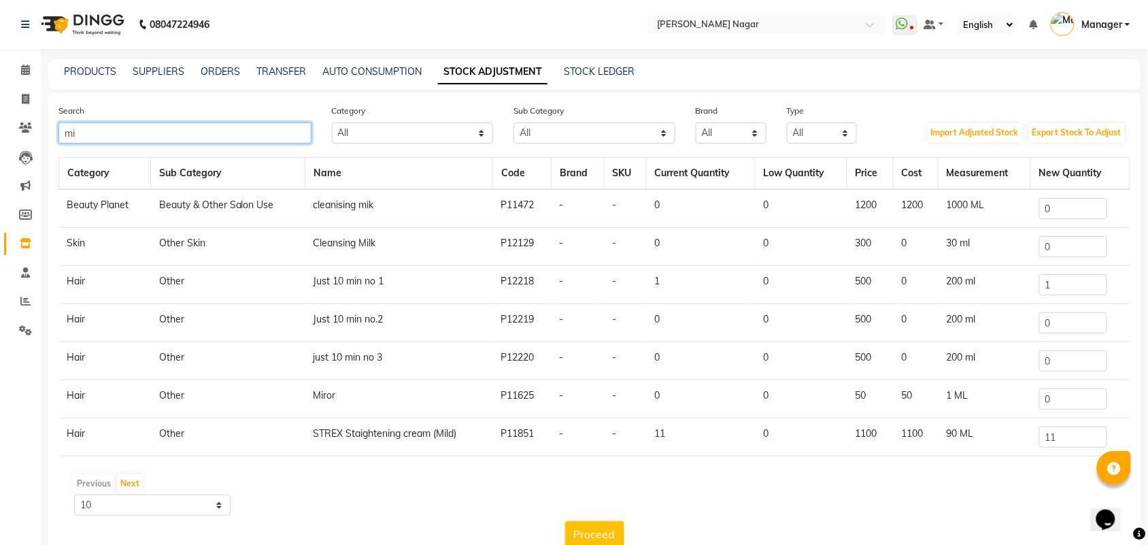
type input "m"
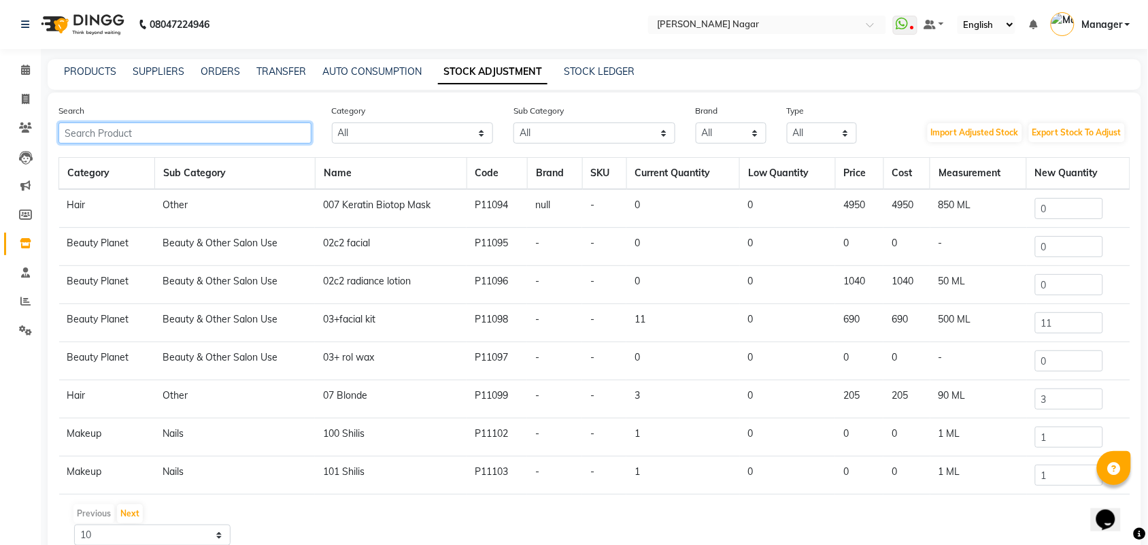
type input "h"
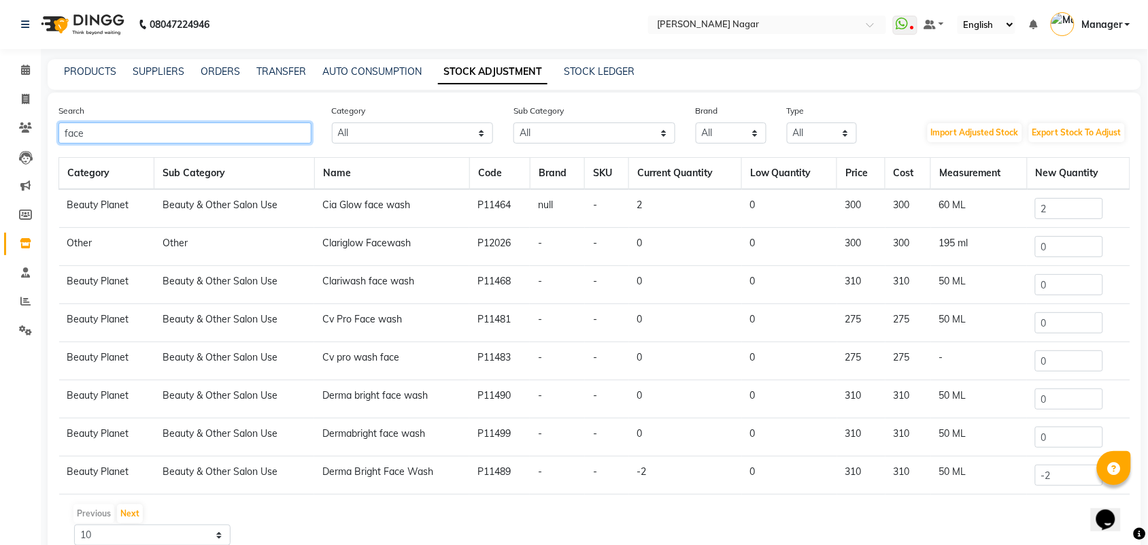
click at [259, 138] on input "face" at bounding box center [184, 132] width 253 height 21
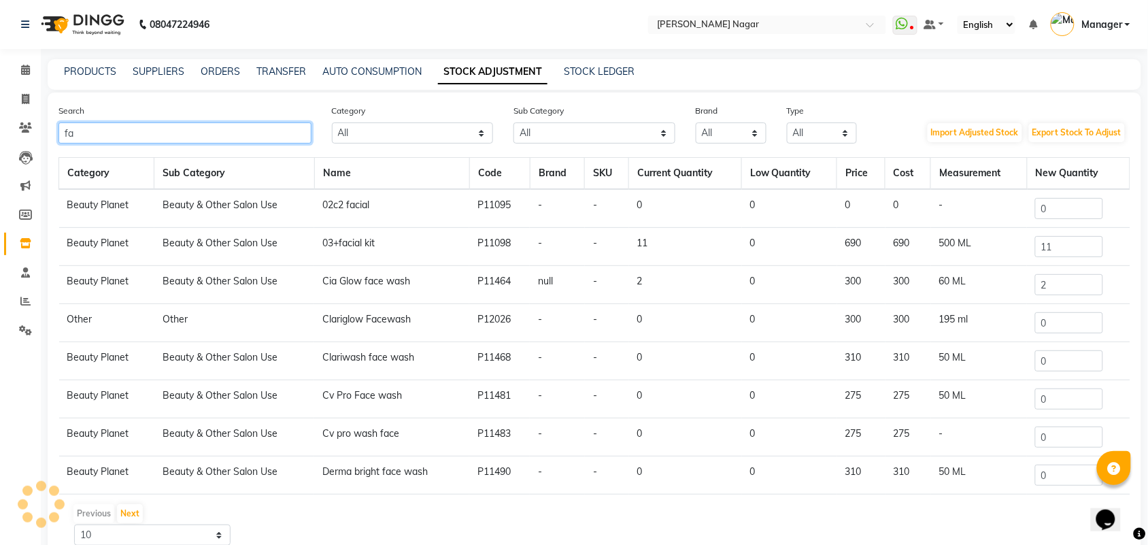
type input "f"
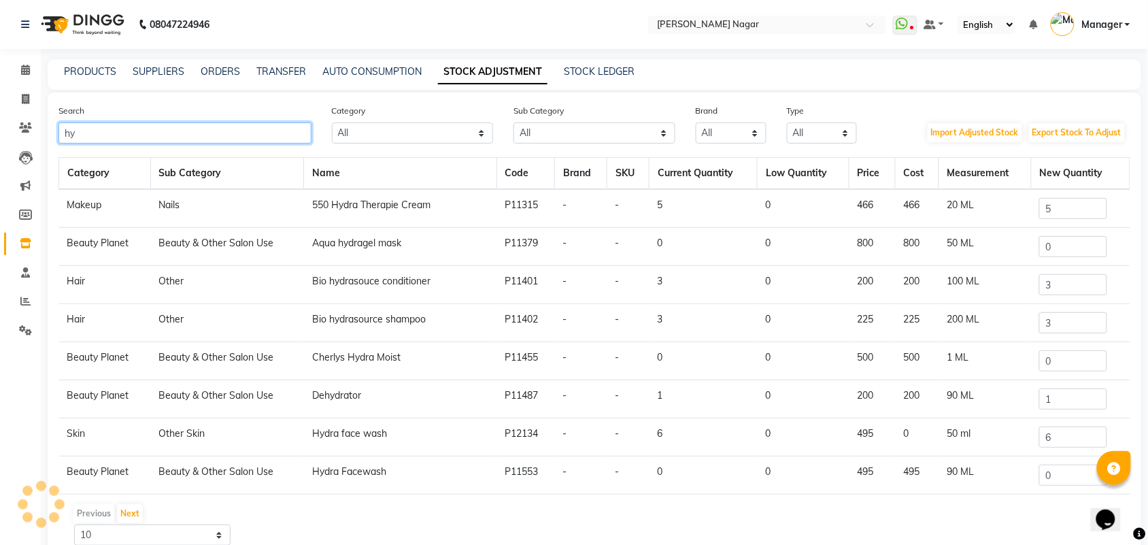
type input "h"
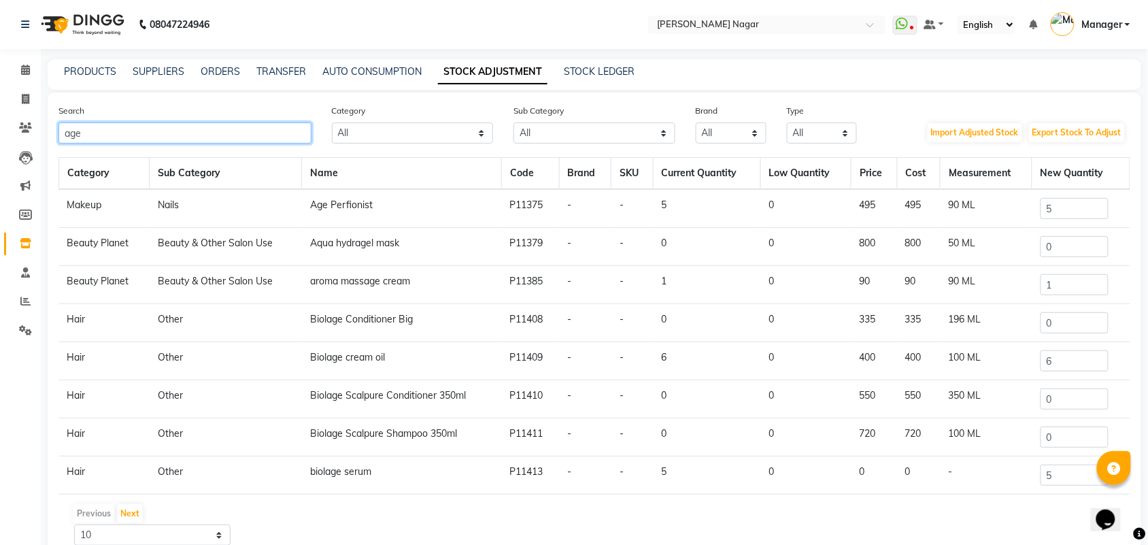
type input "age"
click at [1060, 212] on input "5" at bounding box center [1075, 208] width 68 height 21
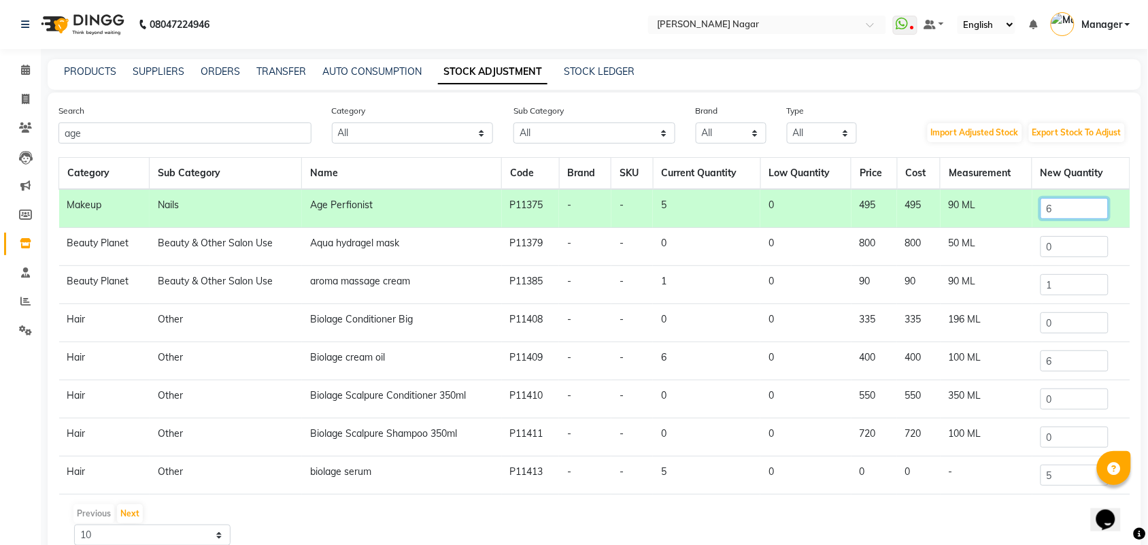
scroll to position [63, 0]
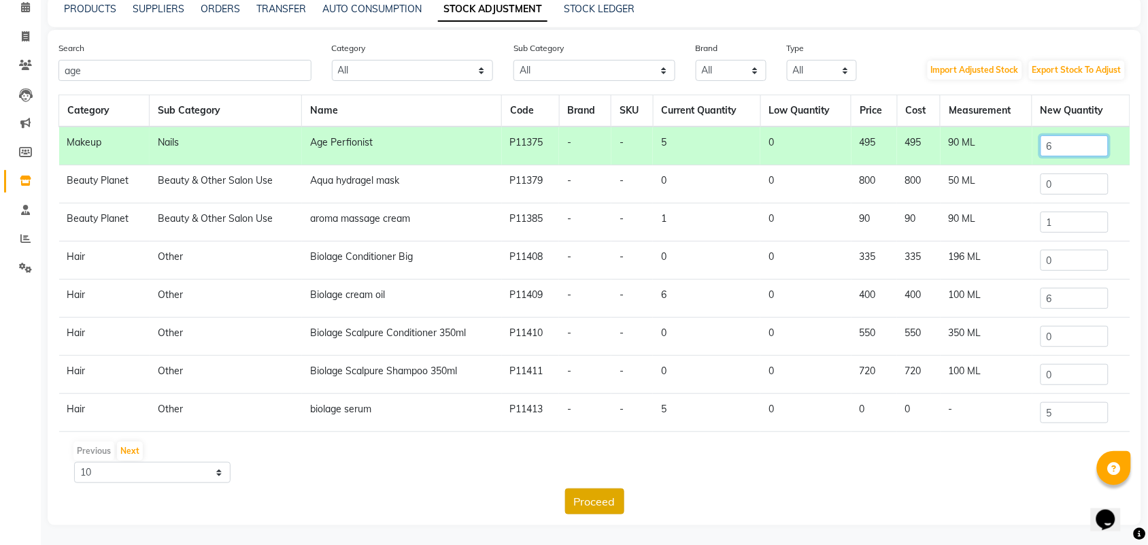
type input "6"
click at [614, 498] on button "Proceed" at bounding box center [594, 501] width 59 height 26
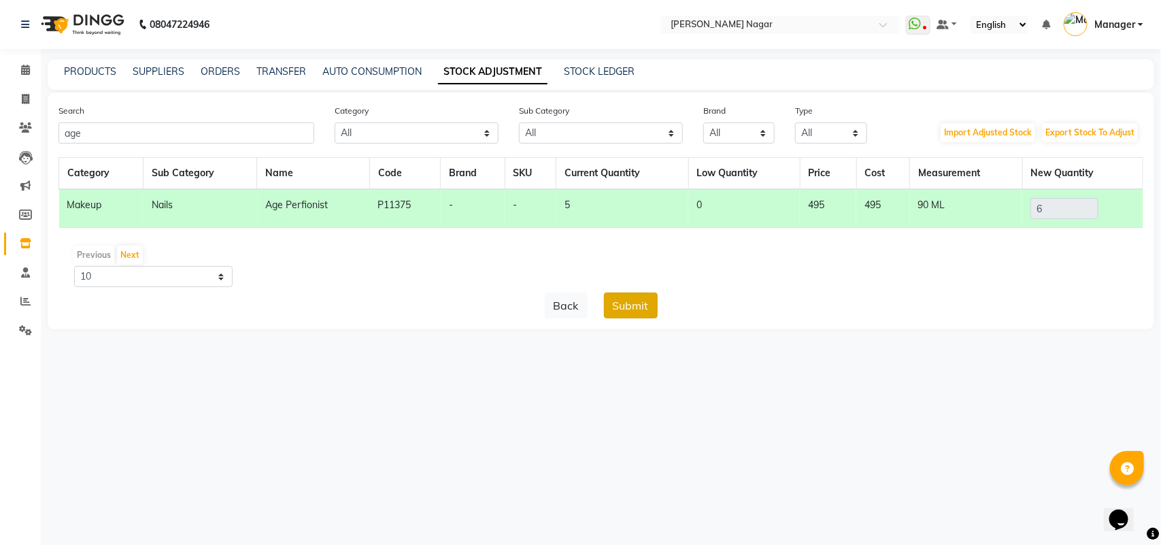
click at [648, 308] on button "Submit" at bounding box center [631, 305] width 54 height 26
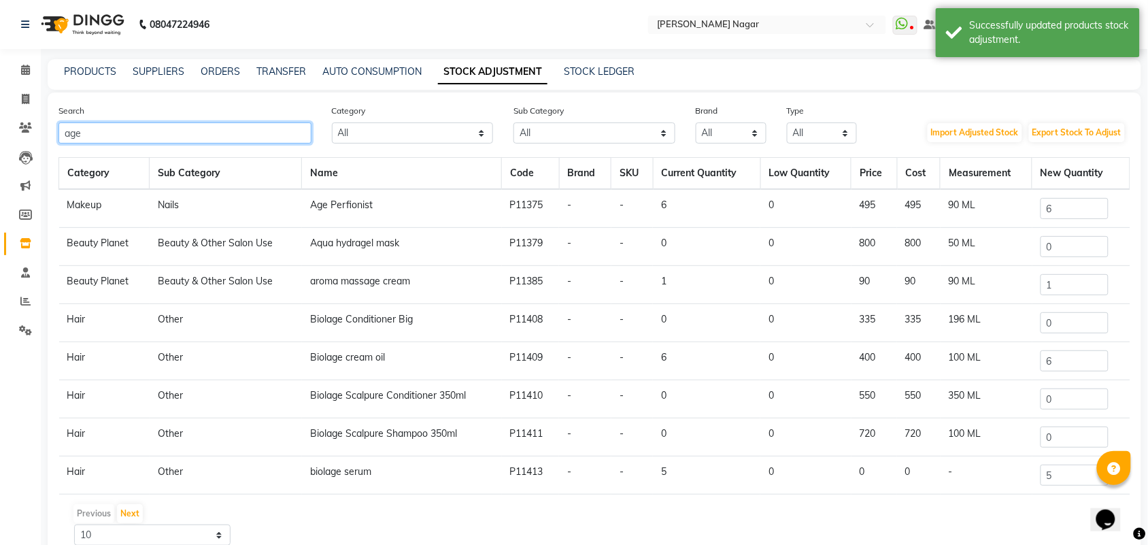
click at [114, 127] on input "age" at bounding box center [184, 132] width 253 height 21
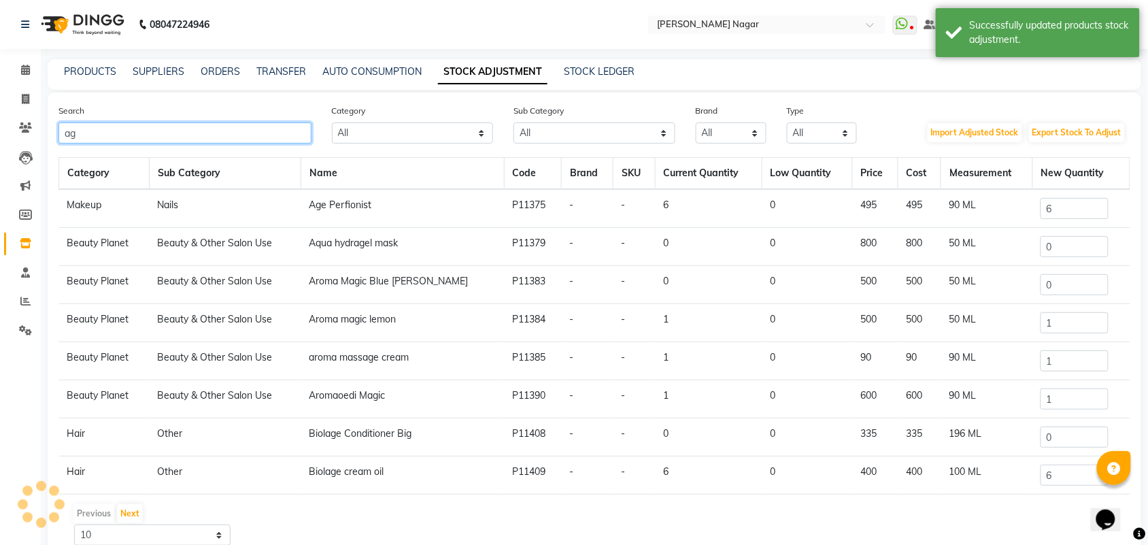
type input "a"
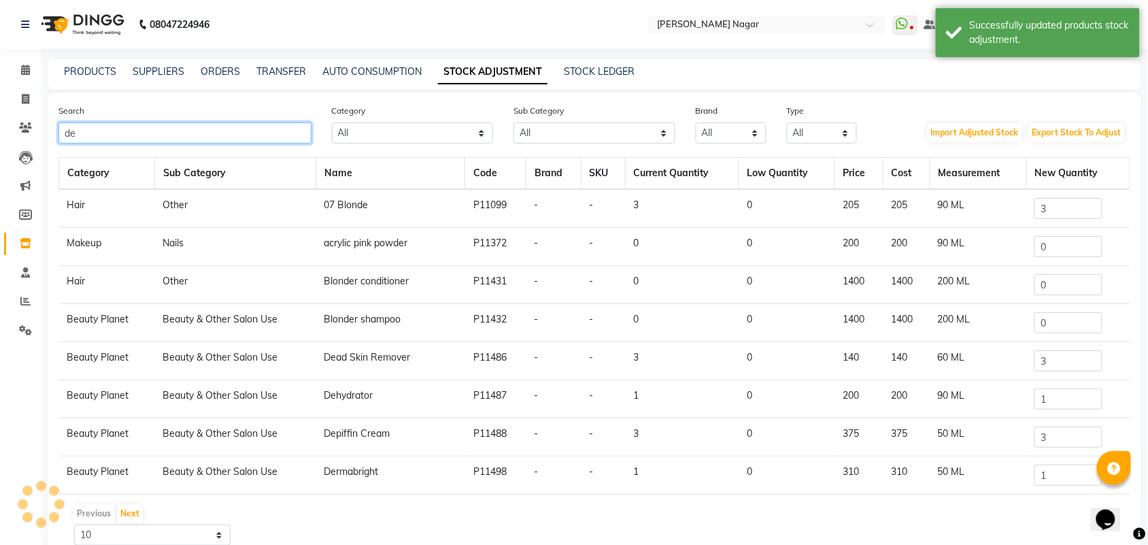
type input "d"
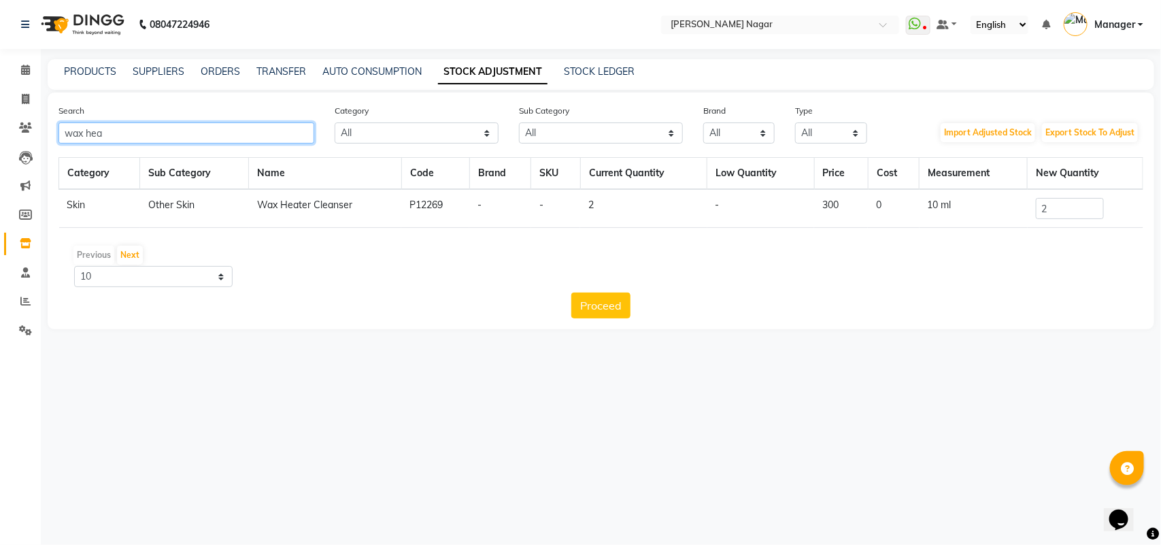
type input "wax hea"
click at [1075, 205] on input "2" at bounding box center [1070, 208] width 68 height 21
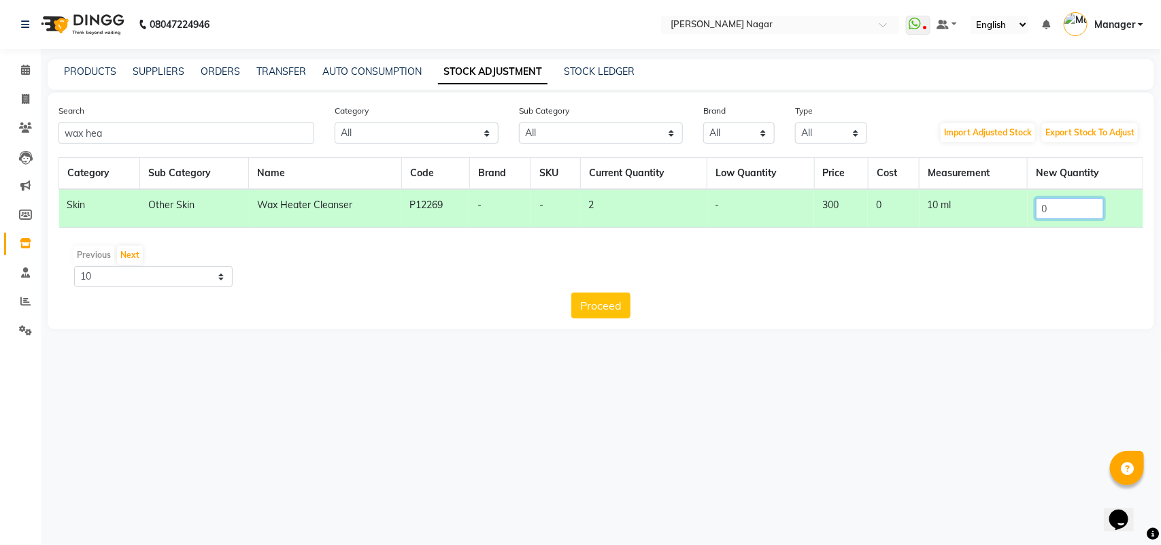
type input "0"
click at [603, 290] on div "Category Sub Category Name Code Brand SKU Current Quantity Low Quantity Price C…" at bounding box center [600, 237] width 1085 height 161
click at [609, 307] on button "Proceed" at bounding box center [600, 305] width 59 height 26
click at [605, 301] on button "Submit" at bounding box center [631, 305] width 54 height 26
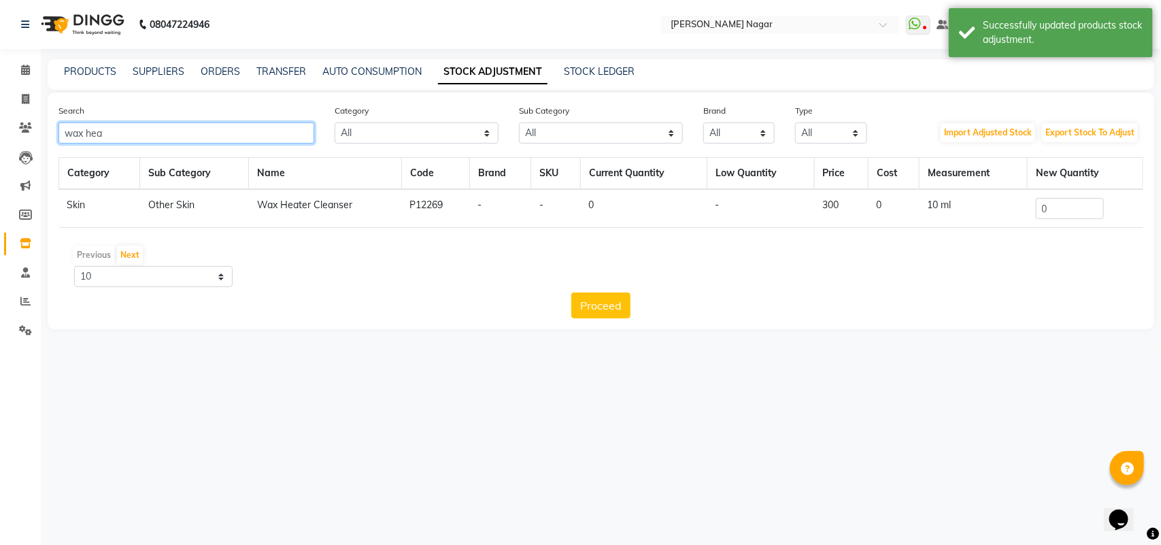
click at [272, 128] on input "wax hea" at bounding box center [186, 132] width 256 height 21
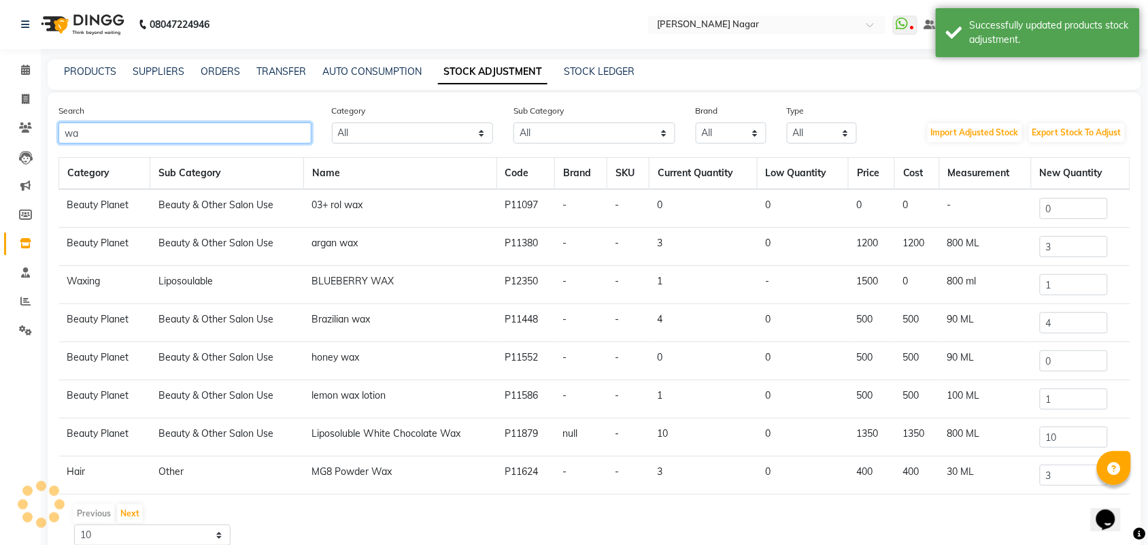
type input "w"
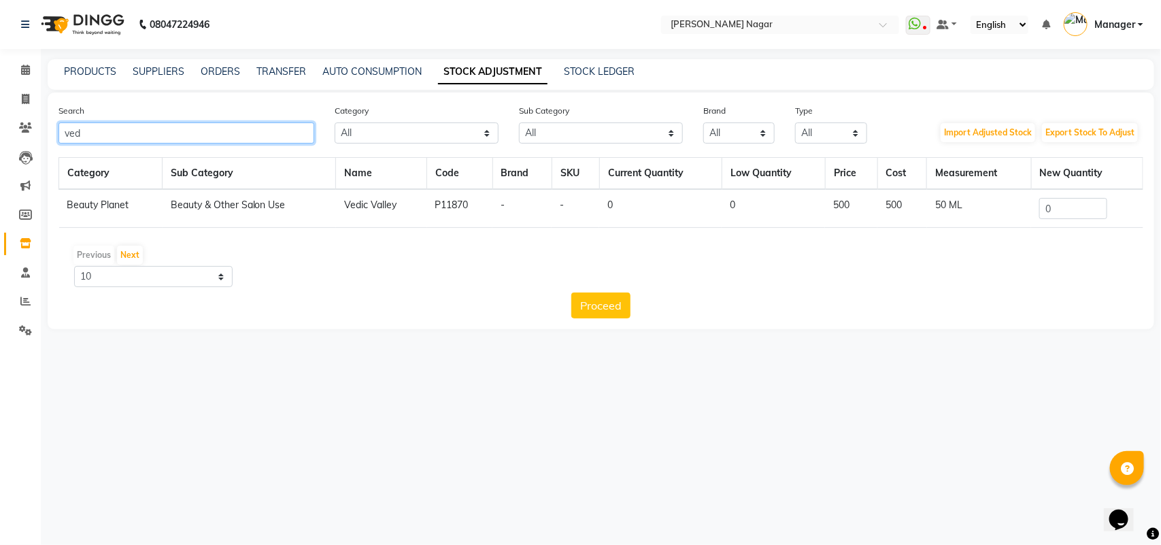
type input "ved"
click at [1077, 205] on input "0" at bounding box center [1073, 208] width 68 height 21
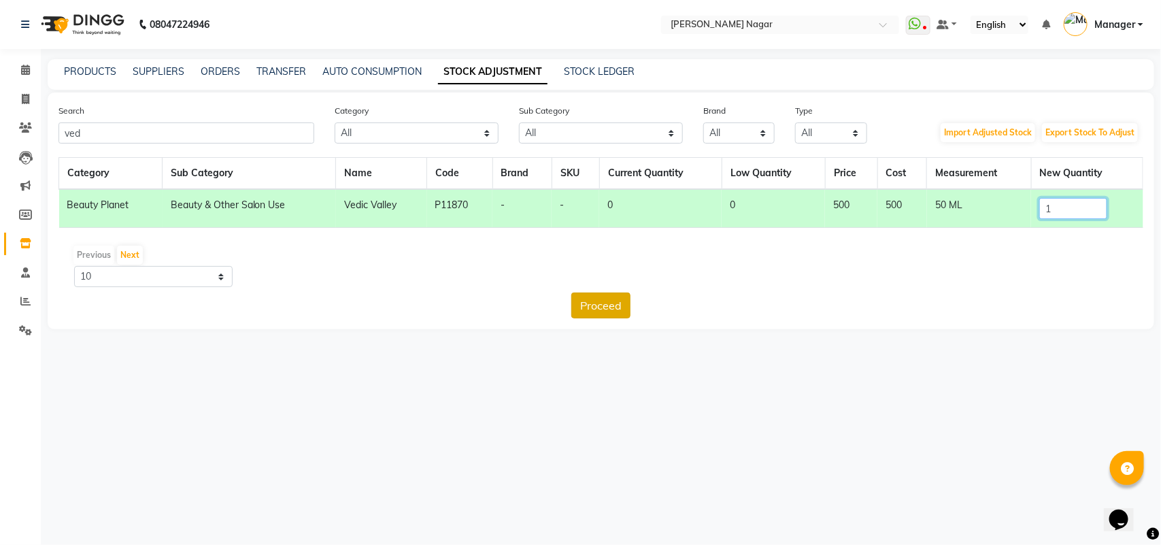
type input "1"
click at [607, 317] on button "Proceed" at bounding box center [600, 305] width 59 height 26
click at [623, 307] on button "Submit" at bounding box center [631, 305] width 54 height 26
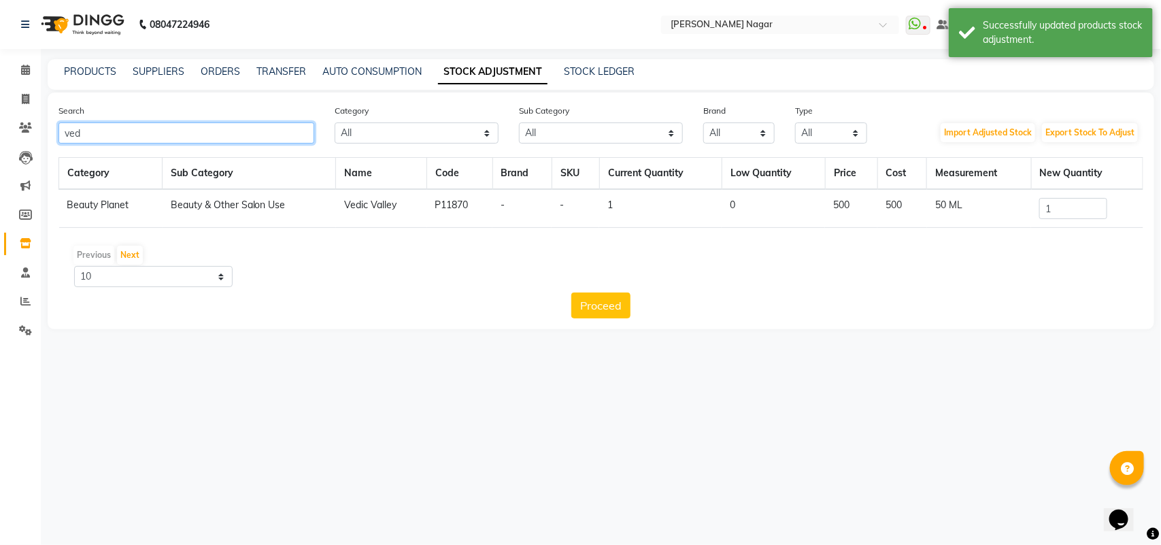
click at [294, 141] on input "ved" at bounding box center [186, 132] width 256 height 21
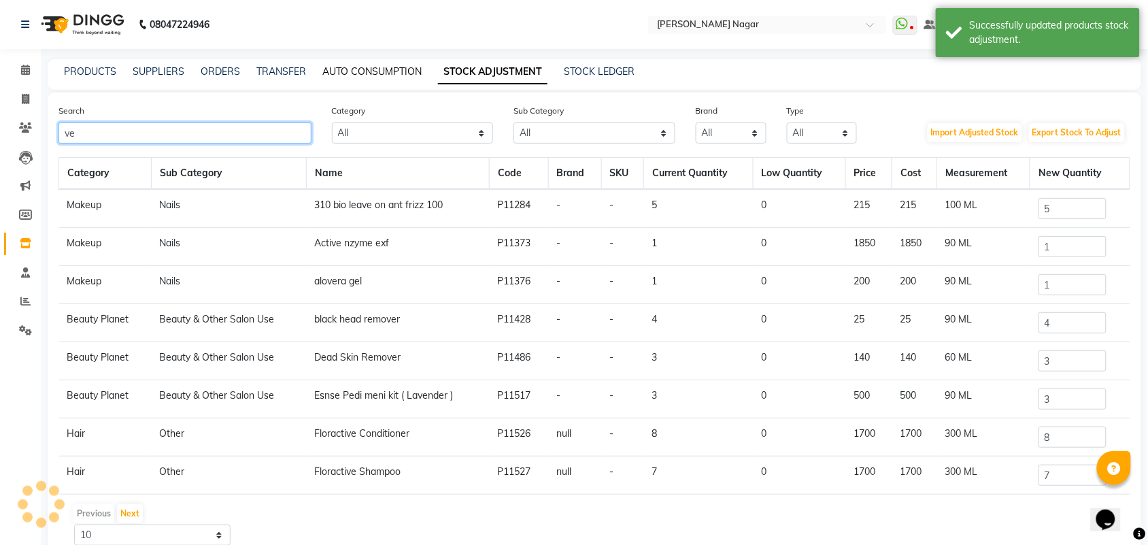
type input "v"
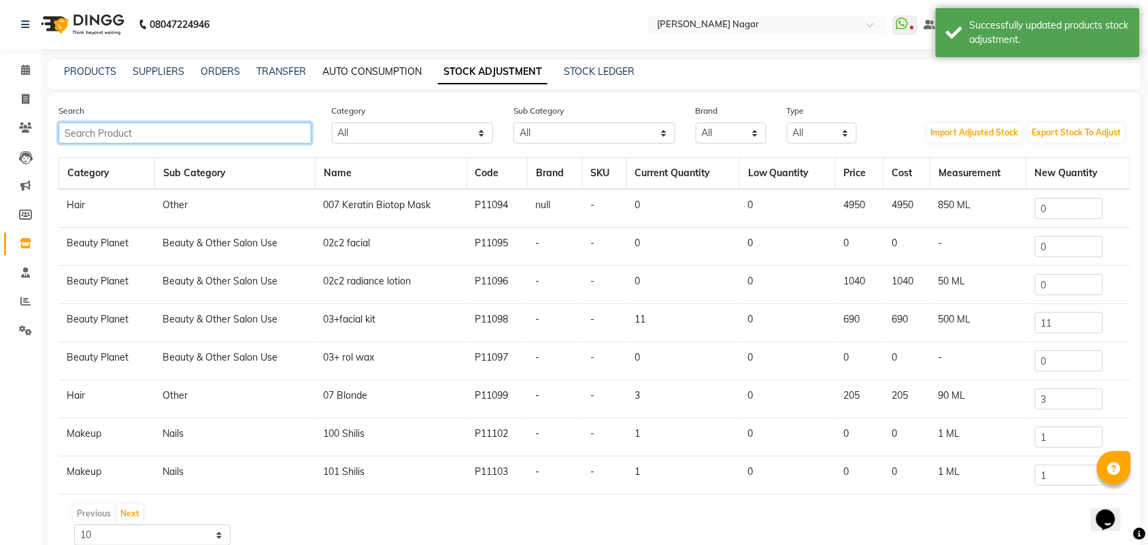
type input "b"
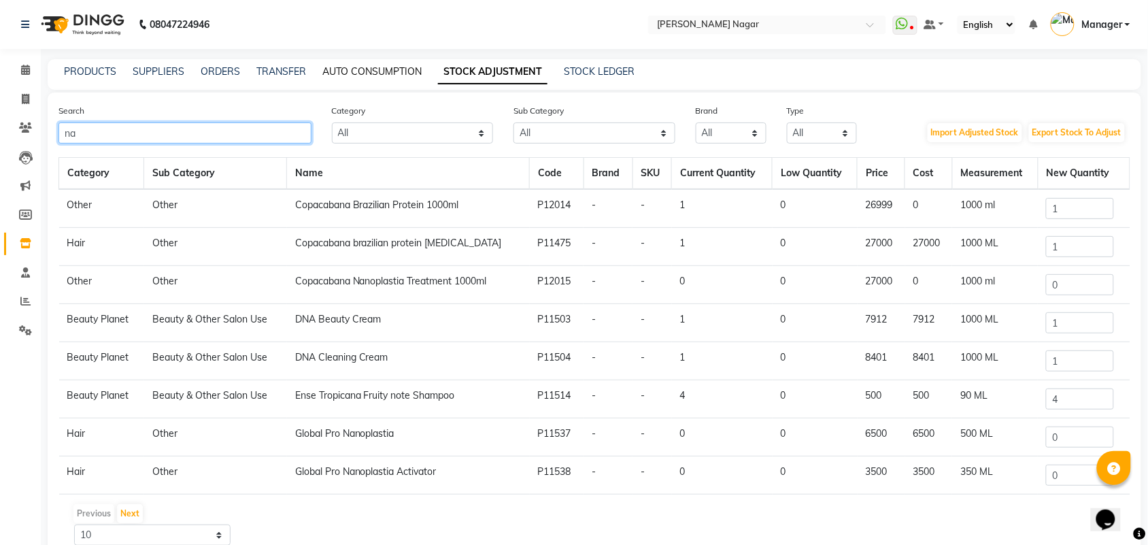
type input "n"
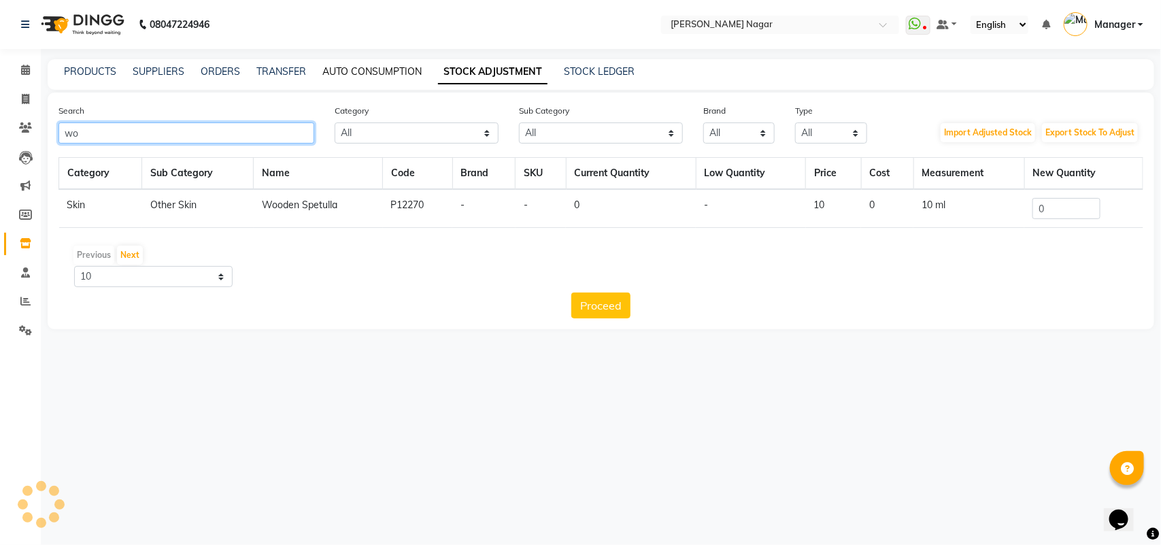
type input "w"
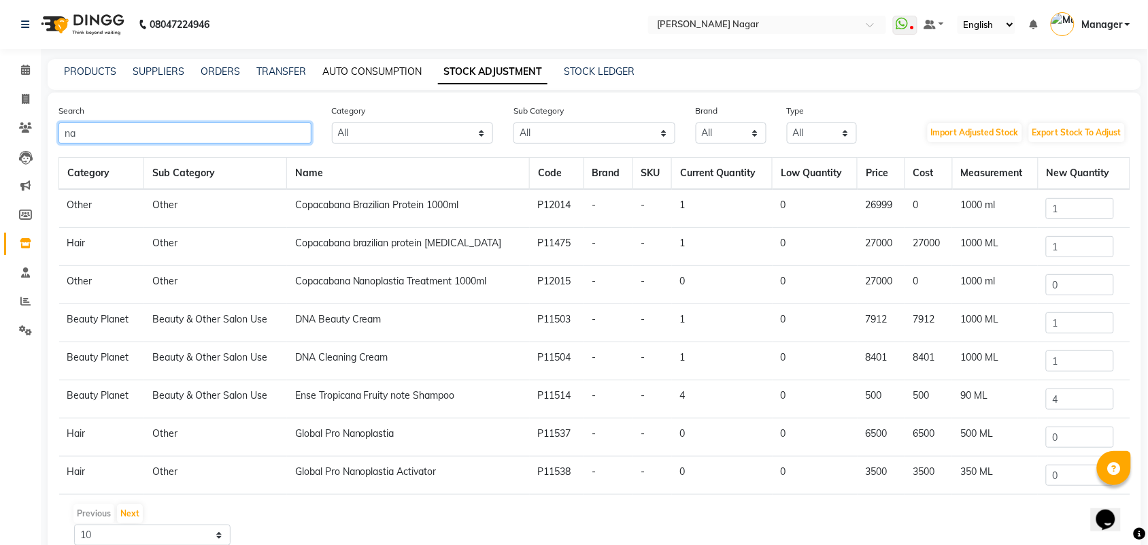
type input "n"
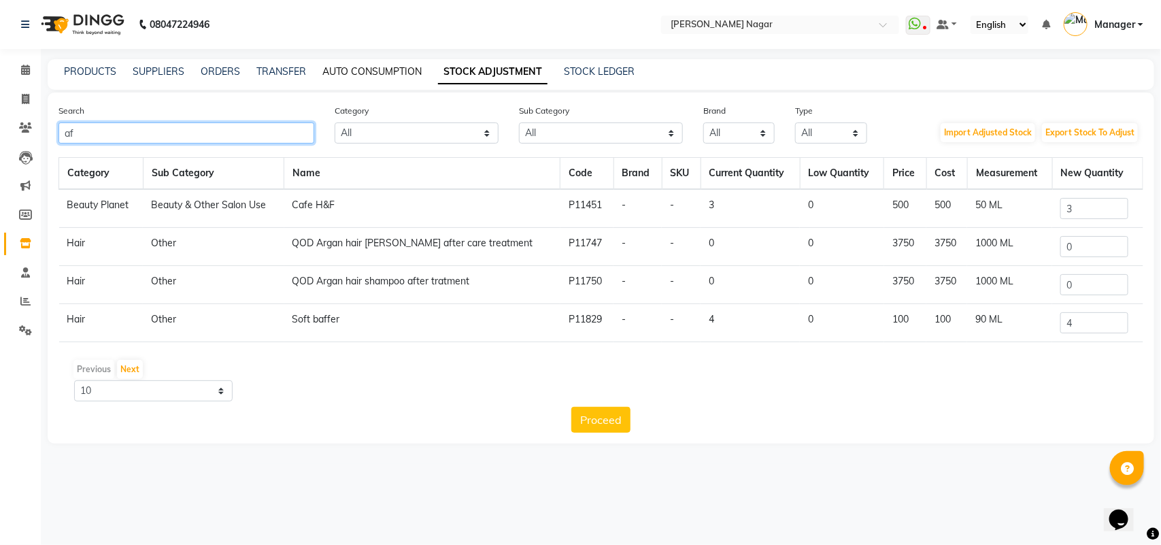
type input "a"
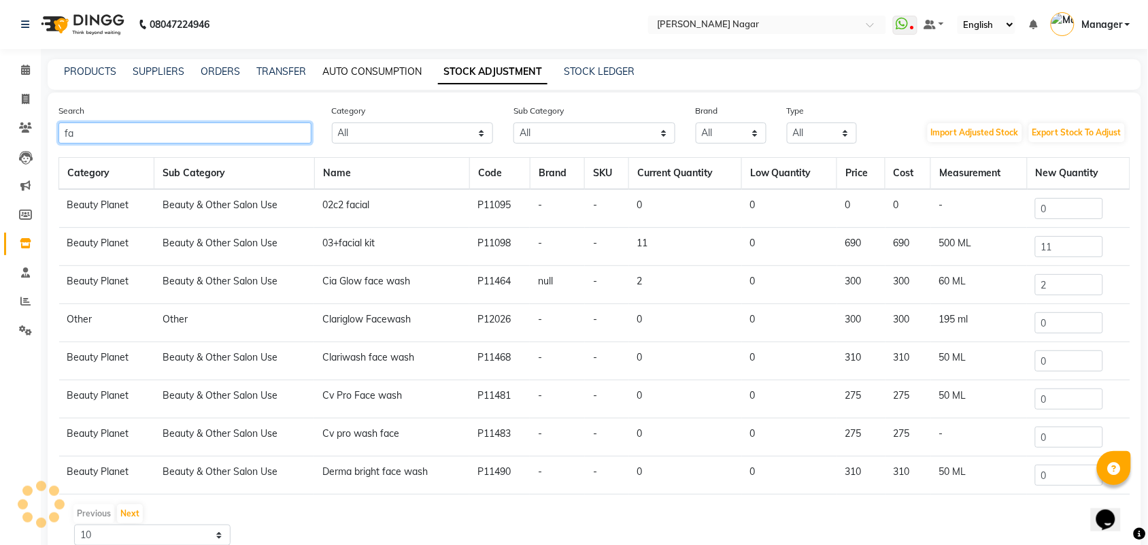
type input "f"
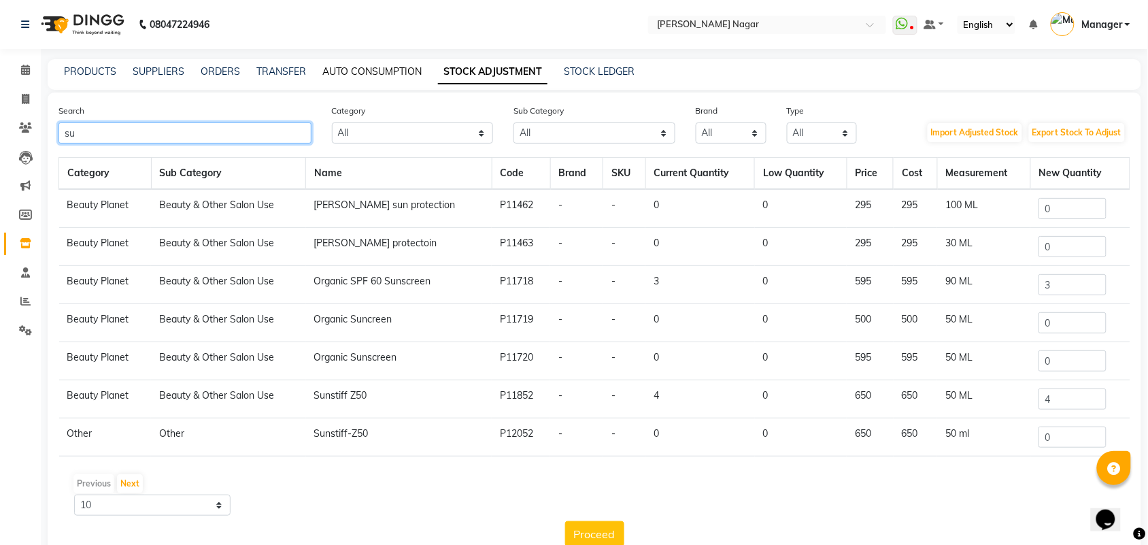
type input "s"
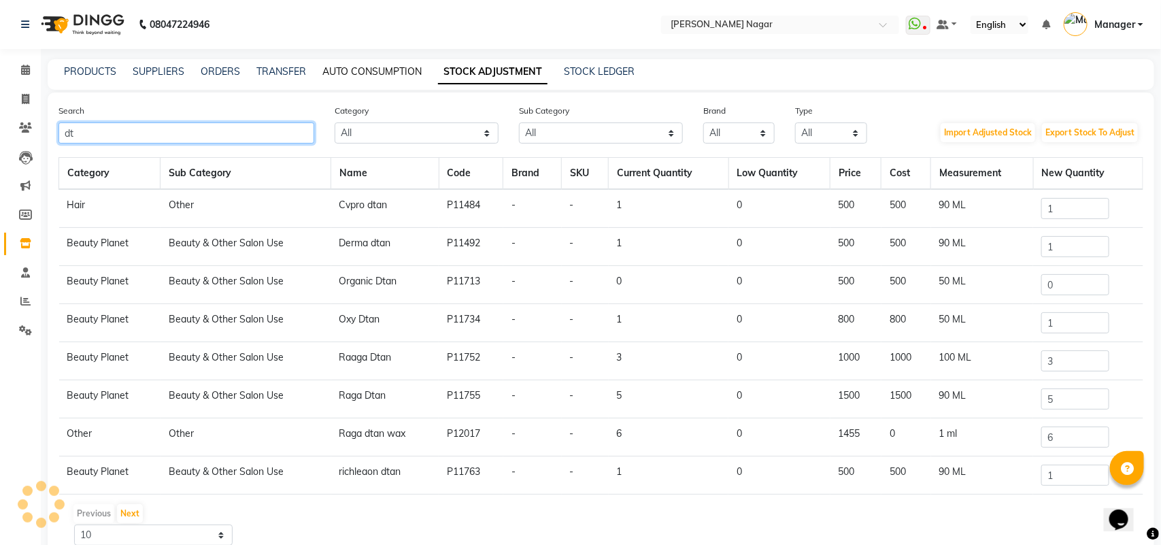
type input "d"
